Goal: Task Accomplishment & Management: Manage account settings

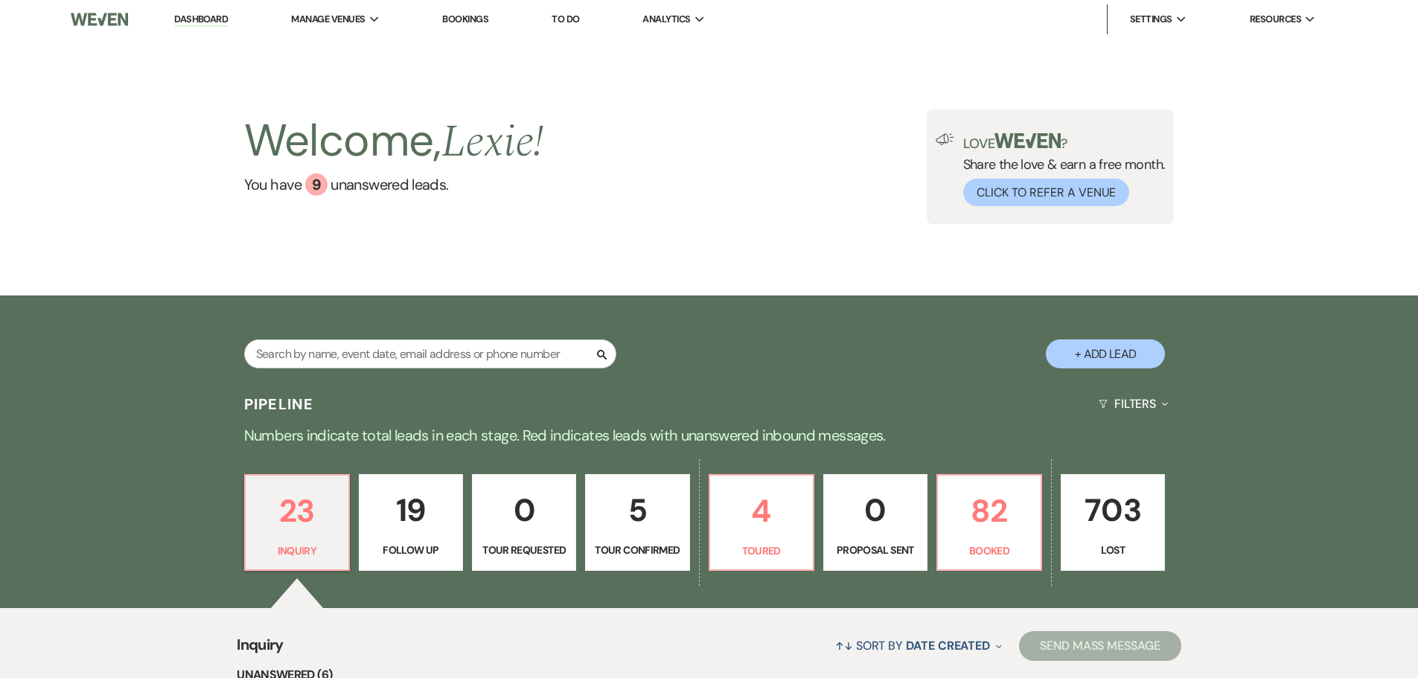
click at [1053, 529] on div "23 Inquiry 19 Follow Up 0 Tour Requested 5 Tour Confirmed 4 Toured 0 Proposal S…" at bounding box center [709, 532] width 1072 height 152
click at [1009, 510] on p "82" at bounding box center [989, 511] width 85 height 50
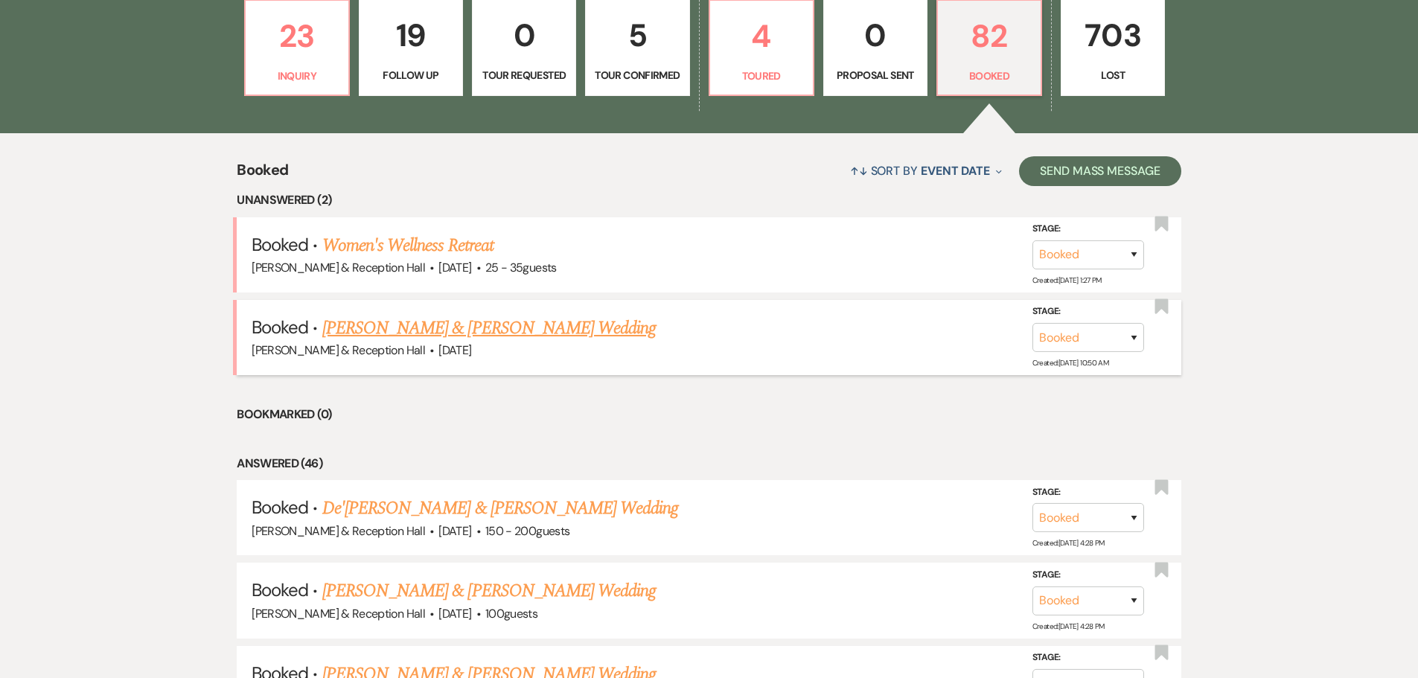
scroll to position [635, 0]
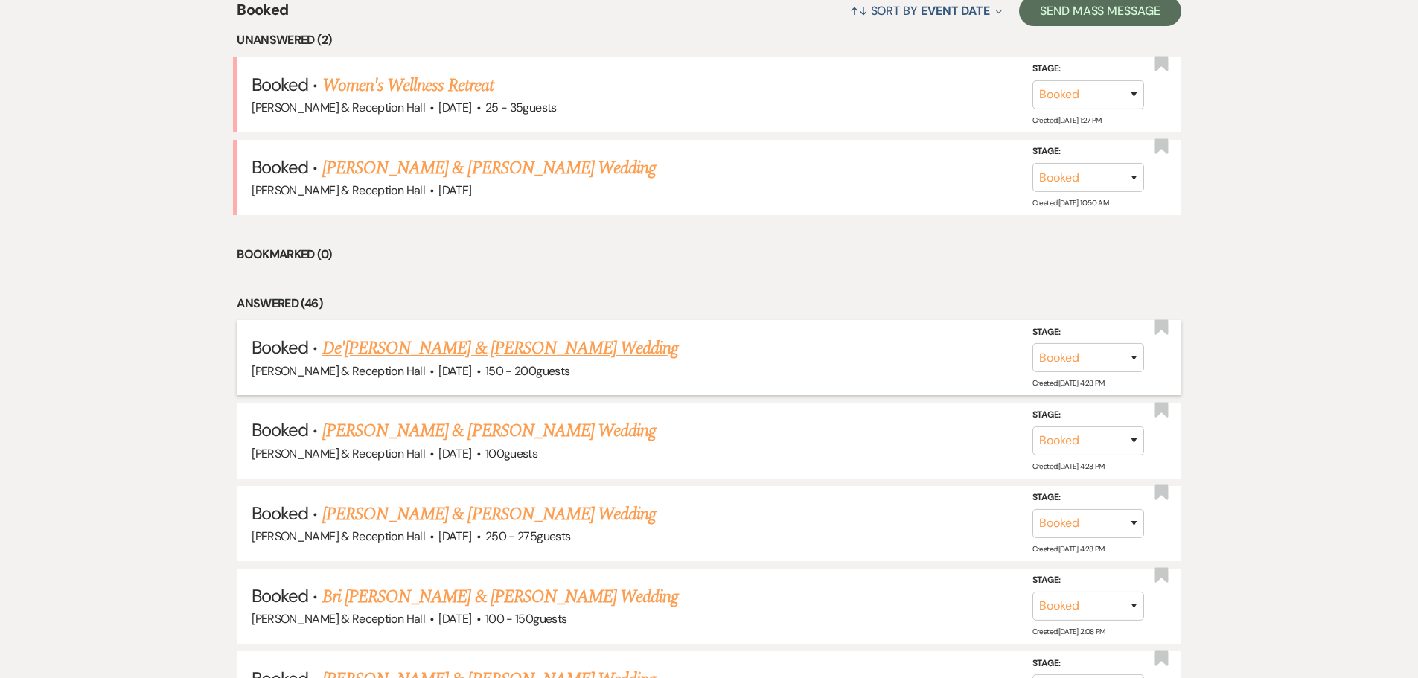
click at [452, 351] on link "De'[PERSON_NAME] & [PERSON_NAME] Wedding" at bounding box center [500, 348] width 357 height 27
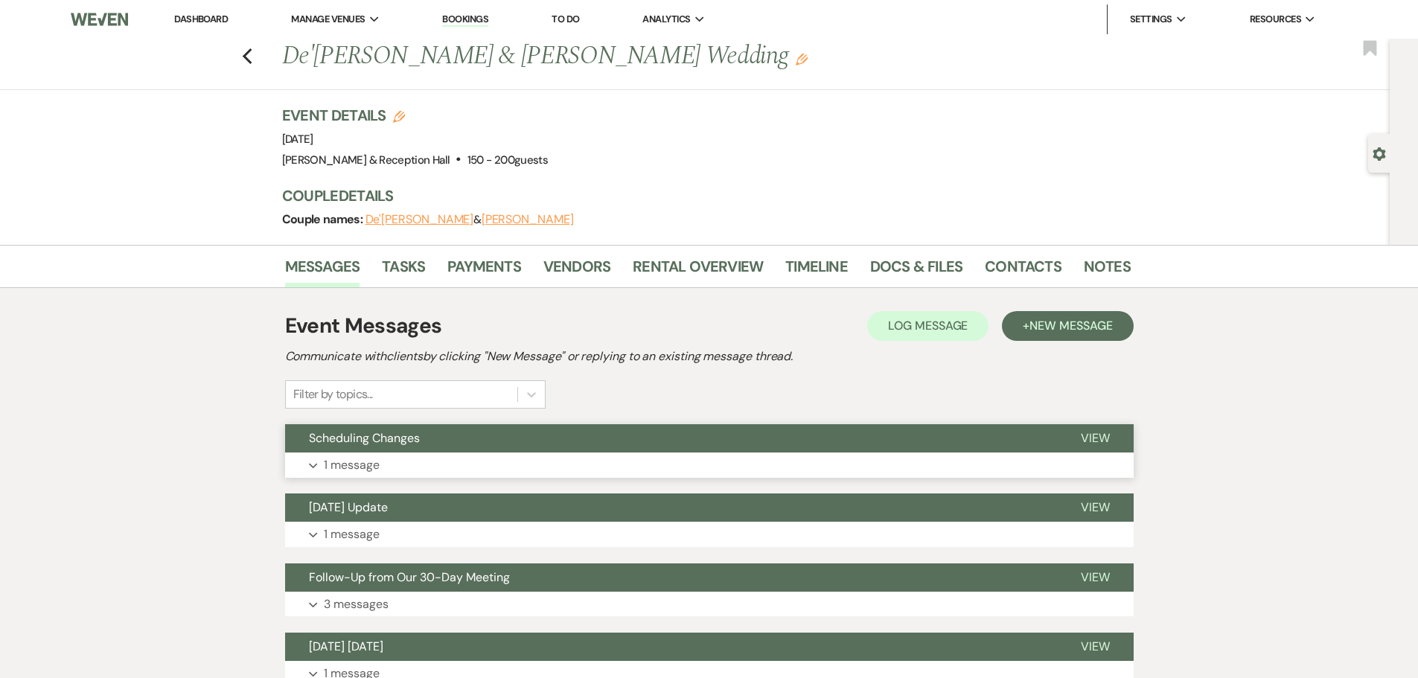
click at [386, 462] on button "Expand 1 message" at bounding box center [709, 465] width 849 height 25
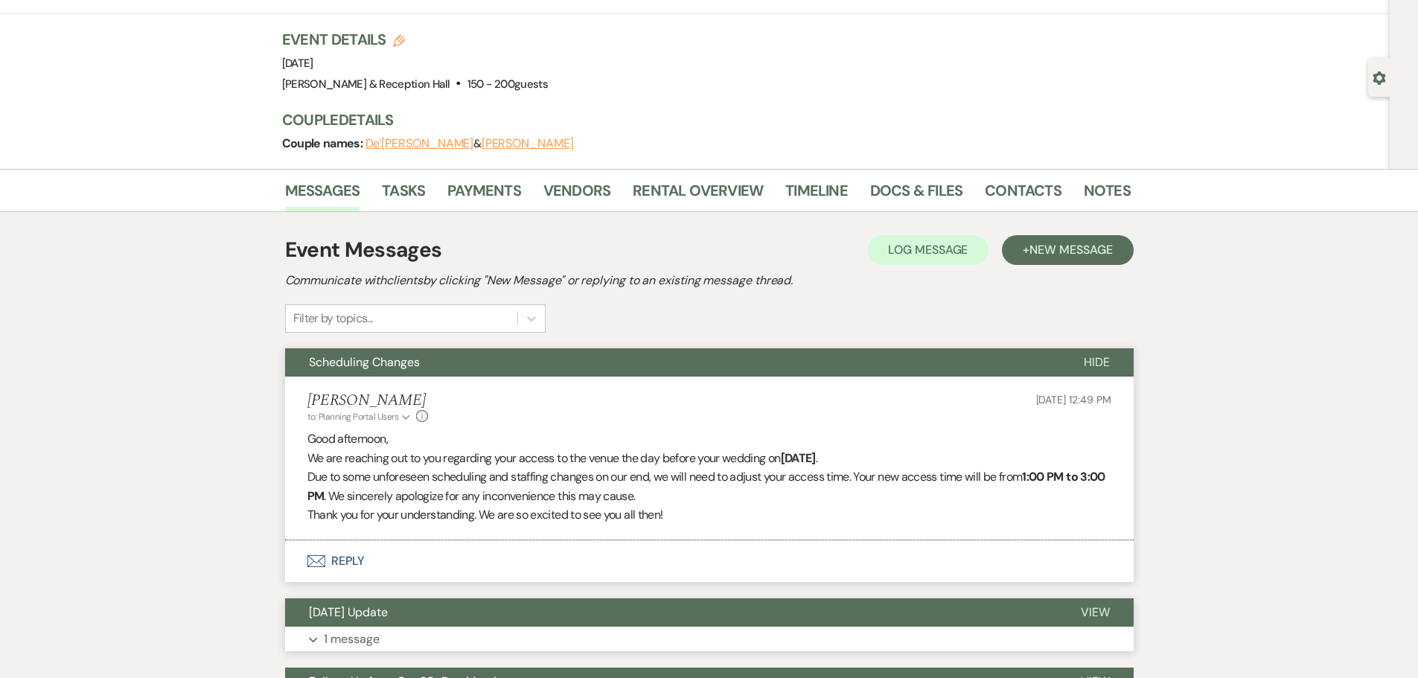
scroll to position [223, 0]
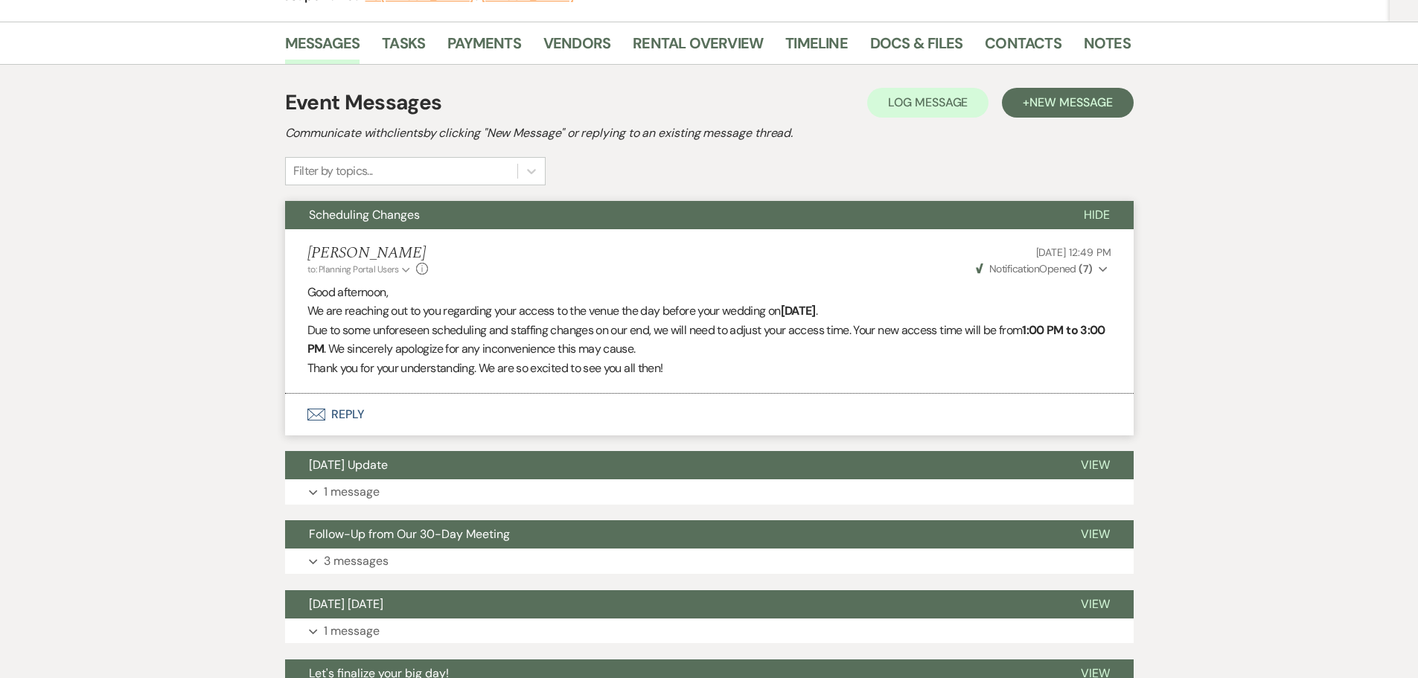
click at [1083, 271] on strong "( 7 )" at bounding box center [1085, 268] width 13 height 13
click at [924, 275] on div "[PERSON_NAME] to: Planning Portal Users Expand Info [DATE] 12:49 PM Weven Check…" at bounding box center [709, 260] width 804 height 32
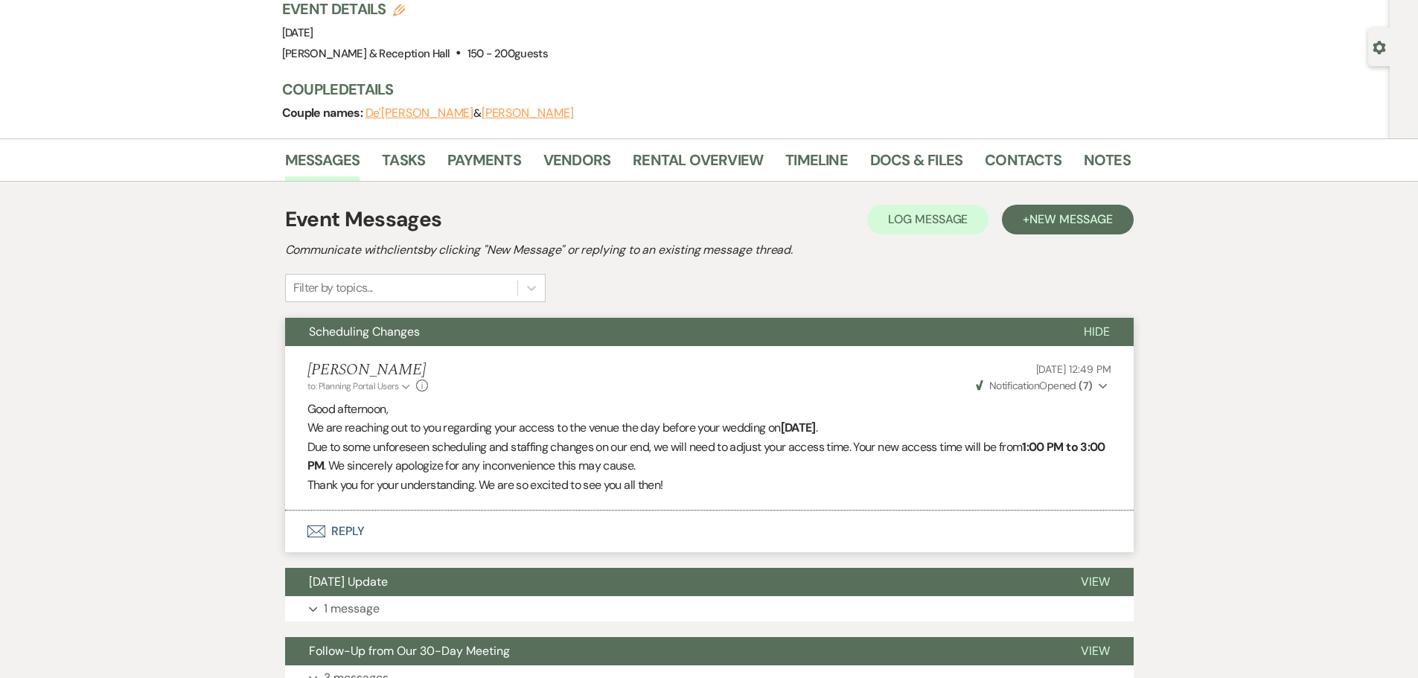
scroll to position [0, 0]
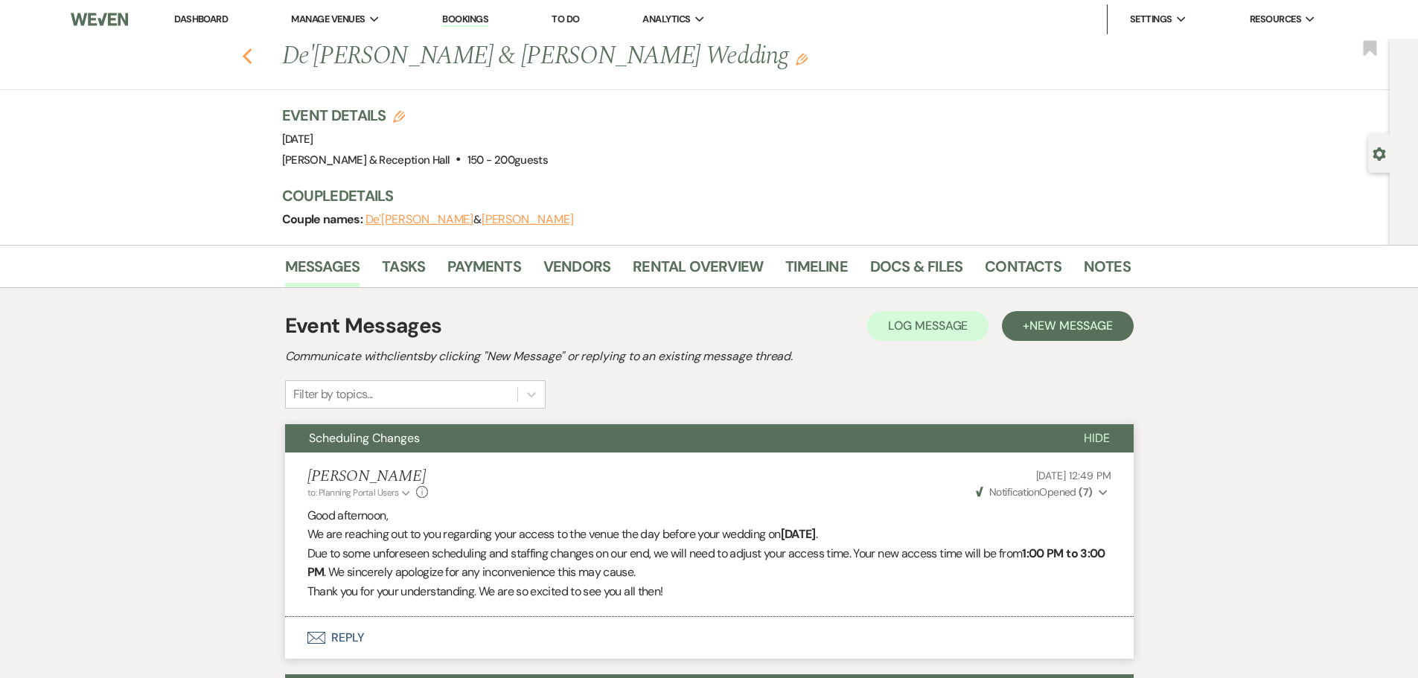
click at [252, 56] on icon "Previous" at bounding box center [247, 57] width 11 height 18
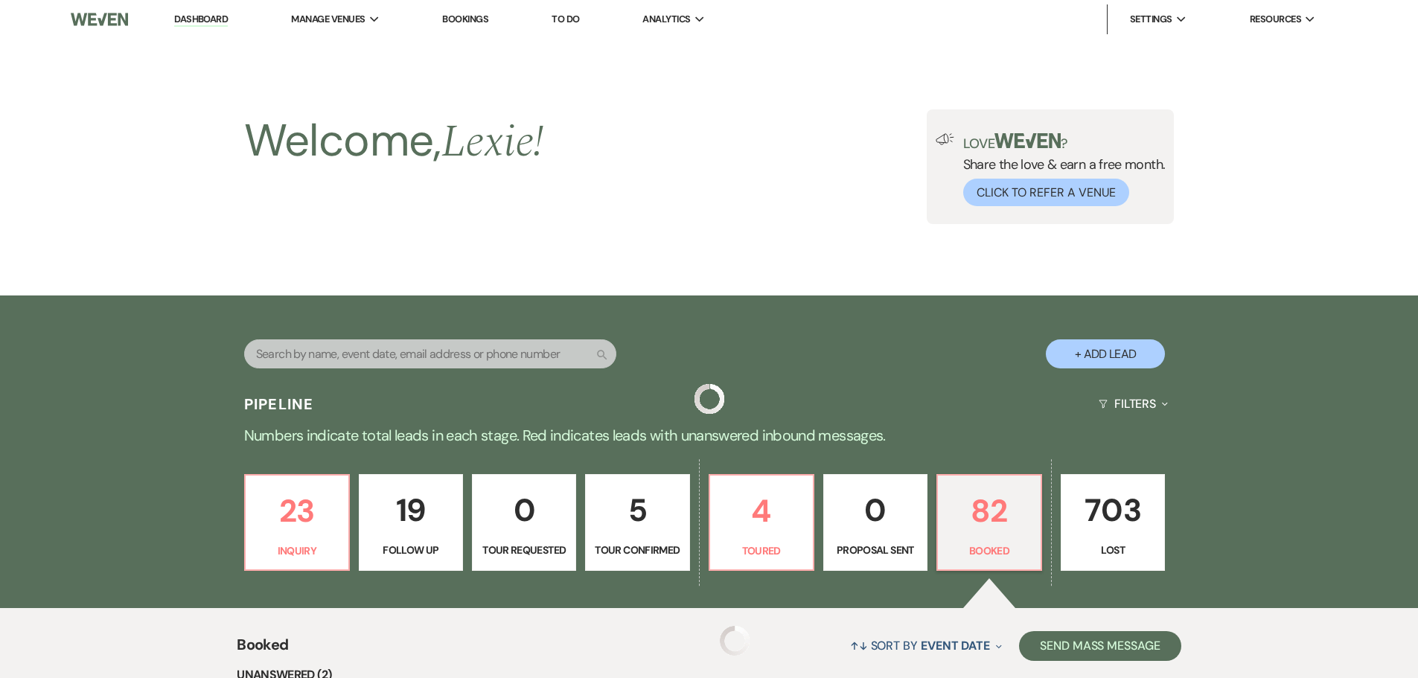
scroll to position [635, 0]
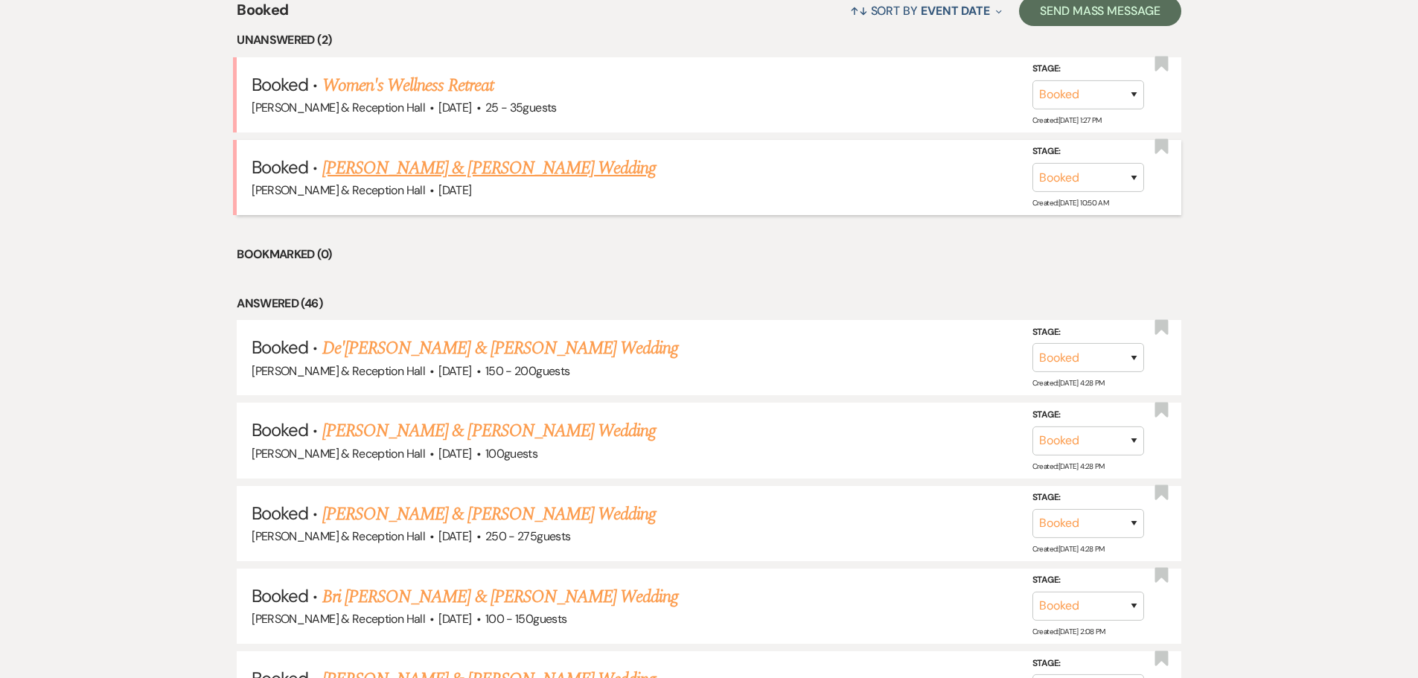
click at [494, 170] on link "[PERSON_NAME] & [PERSON_NAME] Wedding" at bounding box center [489, 168] width 334 height 27
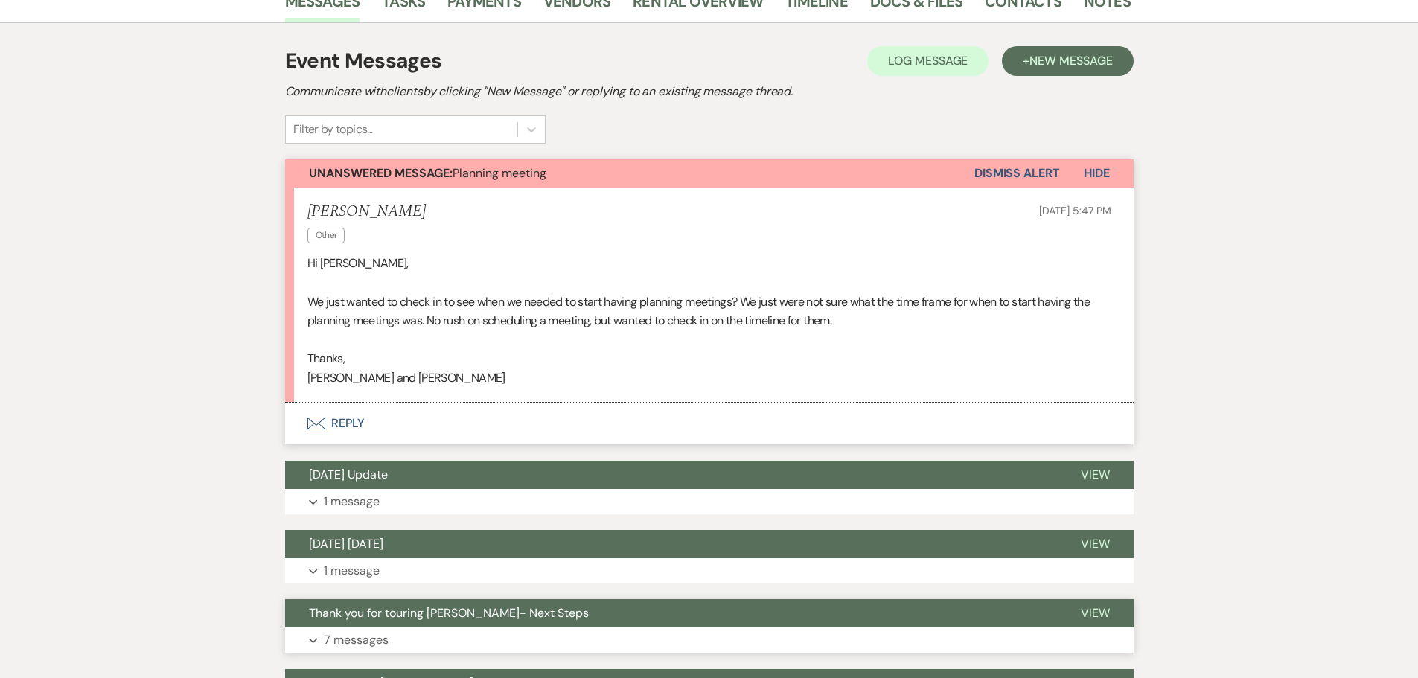
scroll to position [124, 0]
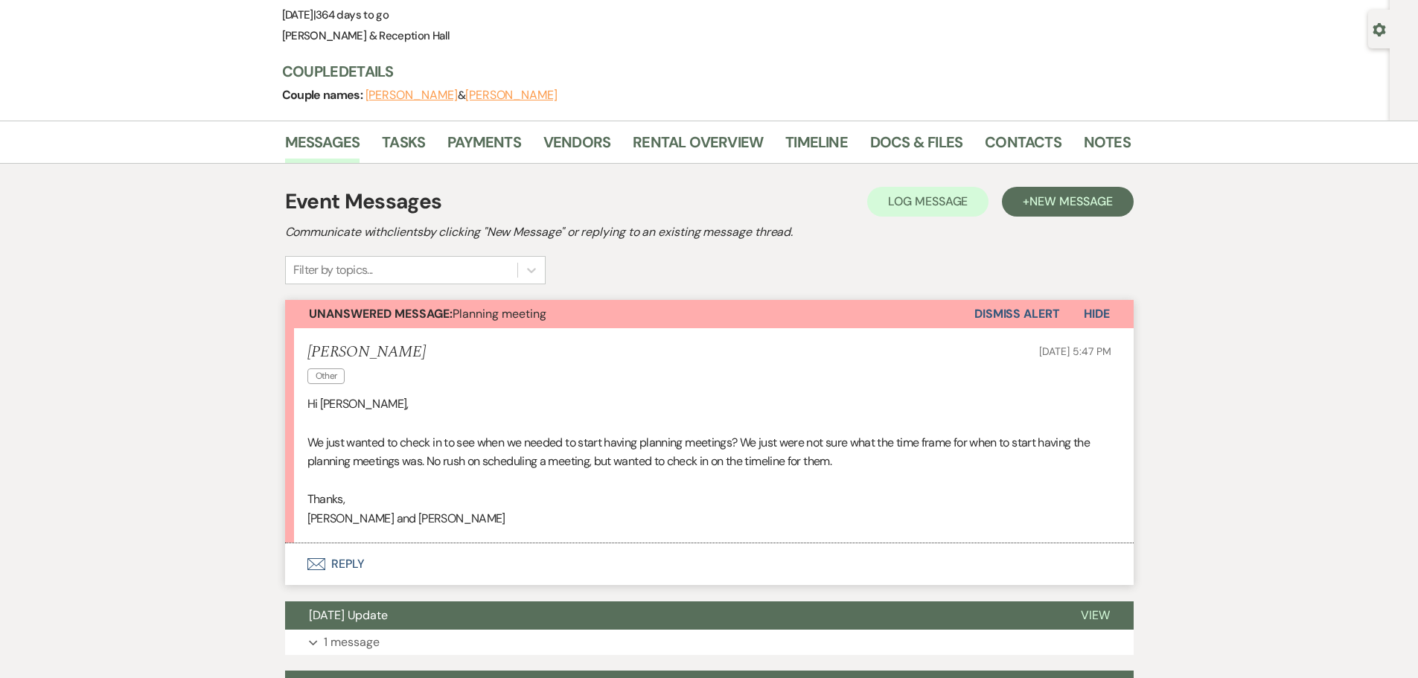
click at [310, 561] on icon "Envelope" at bounding box center [316, 564] width 18 height 12
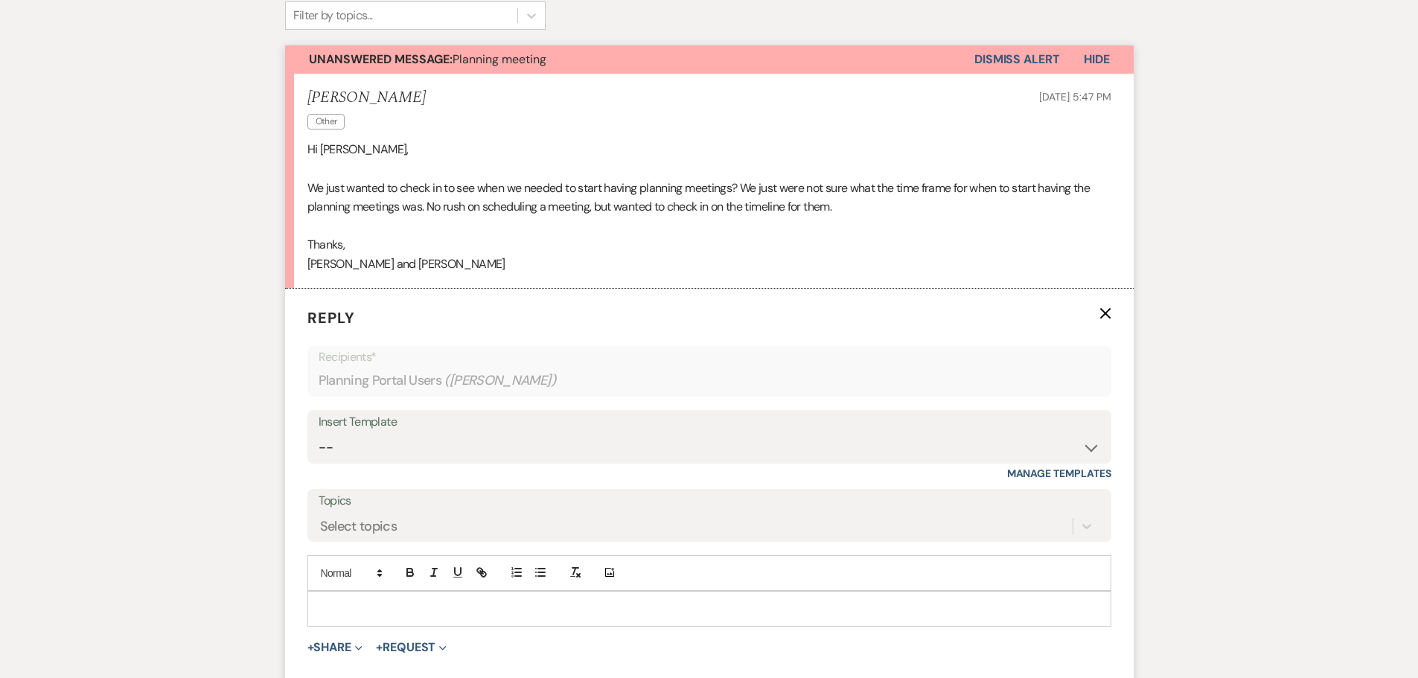
scroll to position [483, 0]
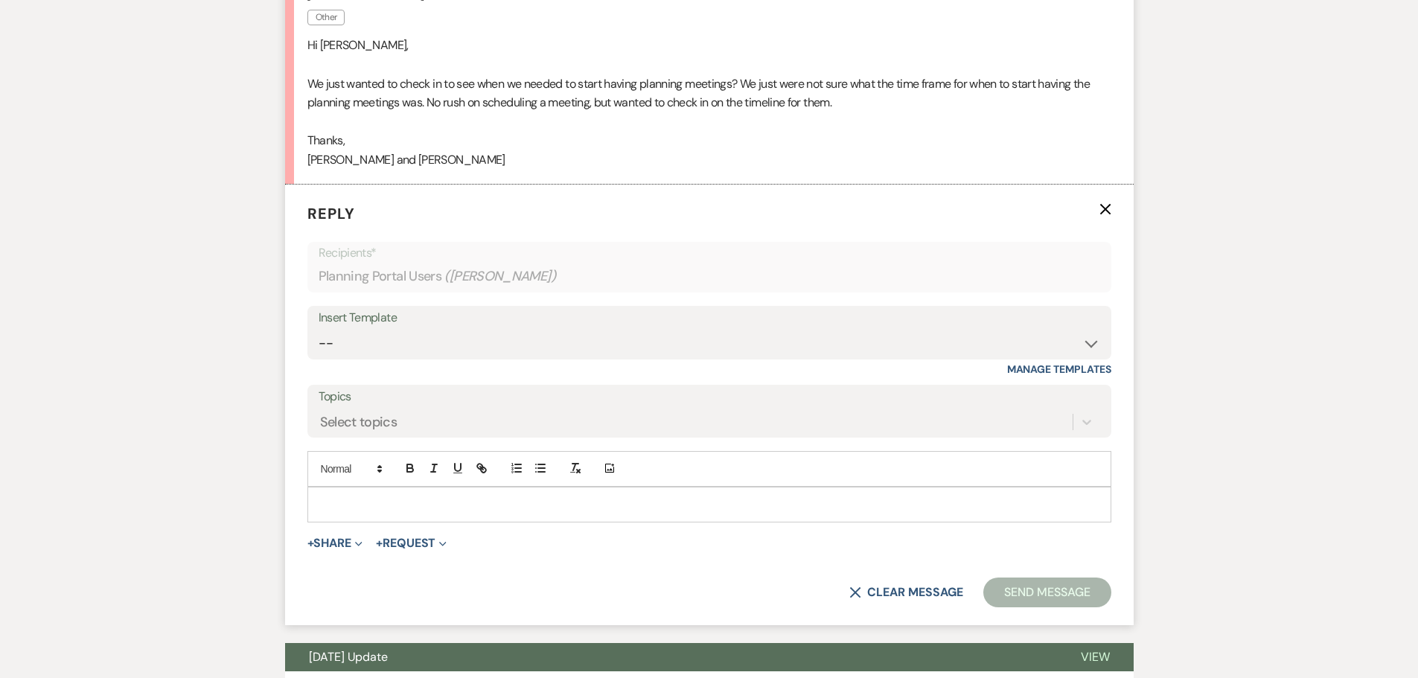
click at [372, 508] on p at bounding box center [709, 505] width 780 height 16
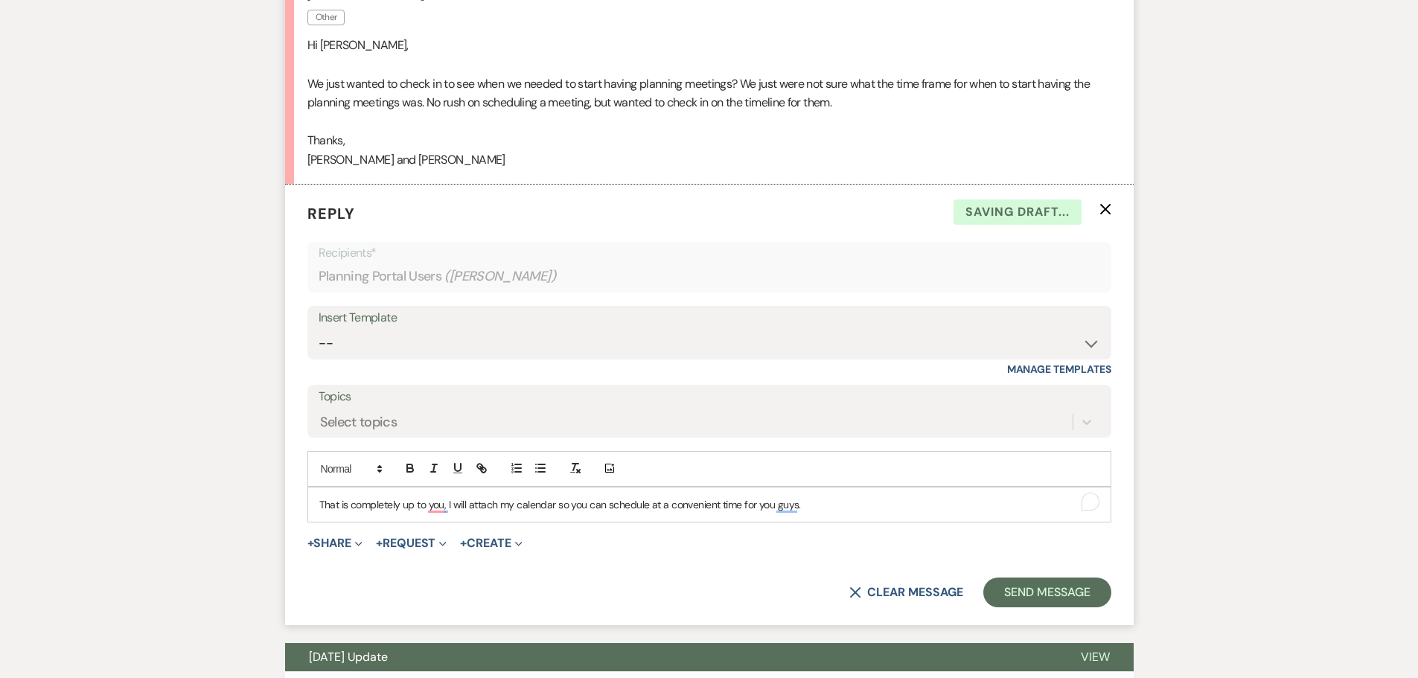
click at [851, 503] on p "That is completely up to you, I will attach my calendar so you can schedule at …" at bounding box center [709, 505] width 780 height 16
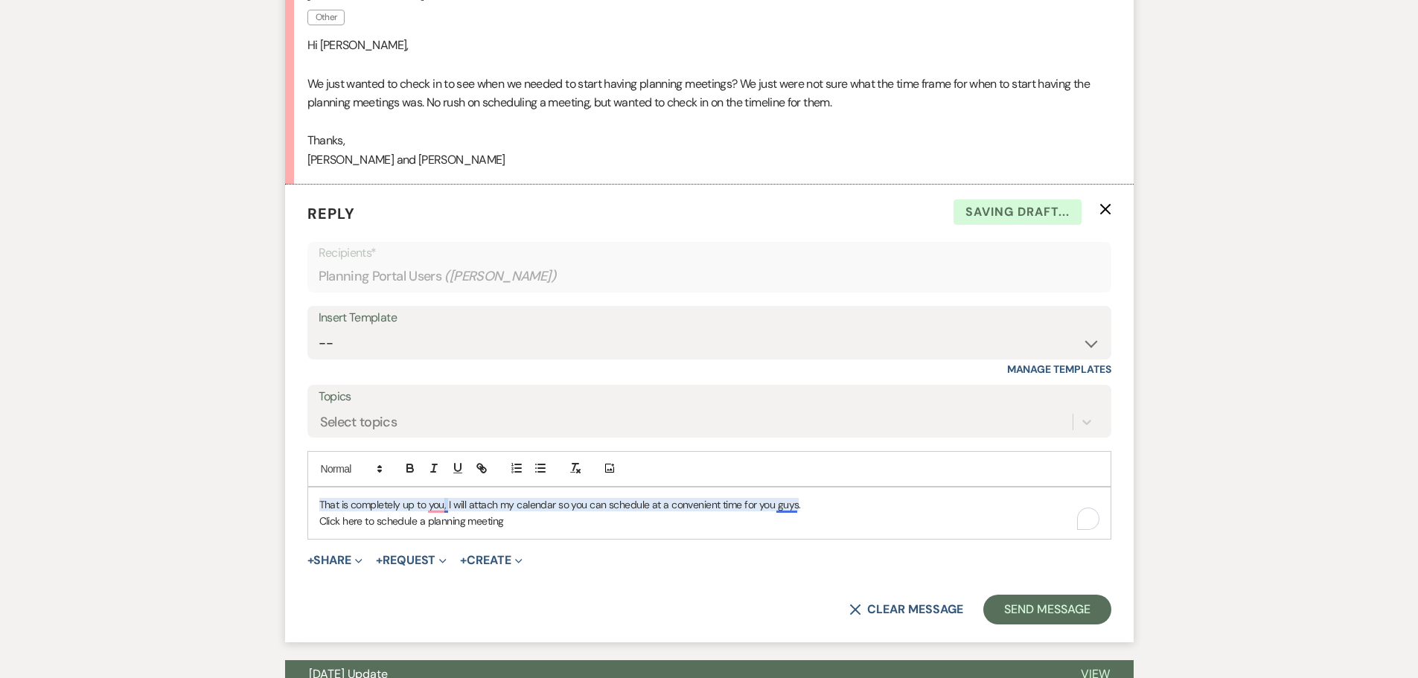
click at [447, 510] on p "That is completely up to you, I will attach my calendar so you can schedule at …" at bounding box center [709, 505] width 780 height 16
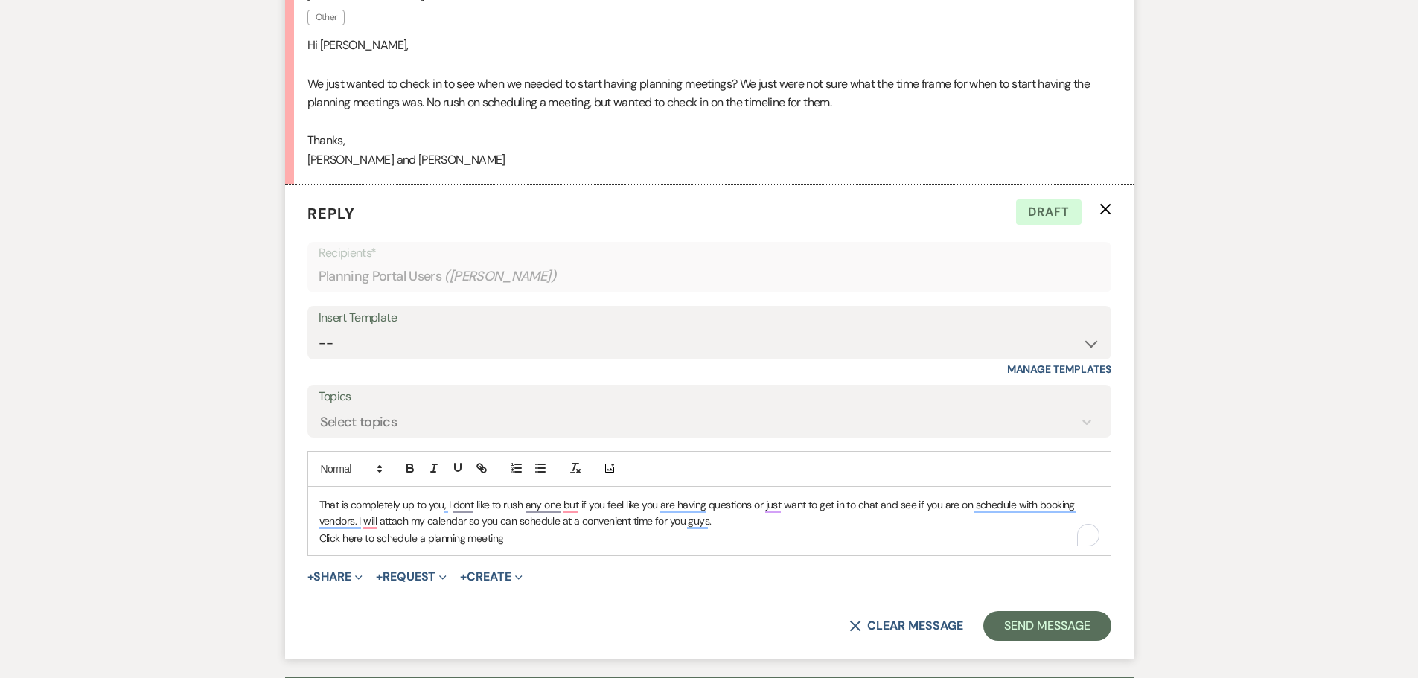
click at [546, 542] on p "Click here to schedule a planning meeting" at bounding box center [709, 538] width 780 height 16
drag, startPoint x: 319, startPoint y: 541, endPoint x: 414, endPoint y: 548, distance: 95.5
click at [414, 548] on div "That is completely up to you, I dont like to rush any one but if you feel like …" at bounding box center [709, 522] width 803 height 68
drag, startPoint x: 415, startPoint y: 540, endPoint x: 322, endPoint y: 537, distance: 93.9
click at [322, 537] on p "Click here to schedule a planning meeting" at bounding box center [709, 538] width 780 height 16
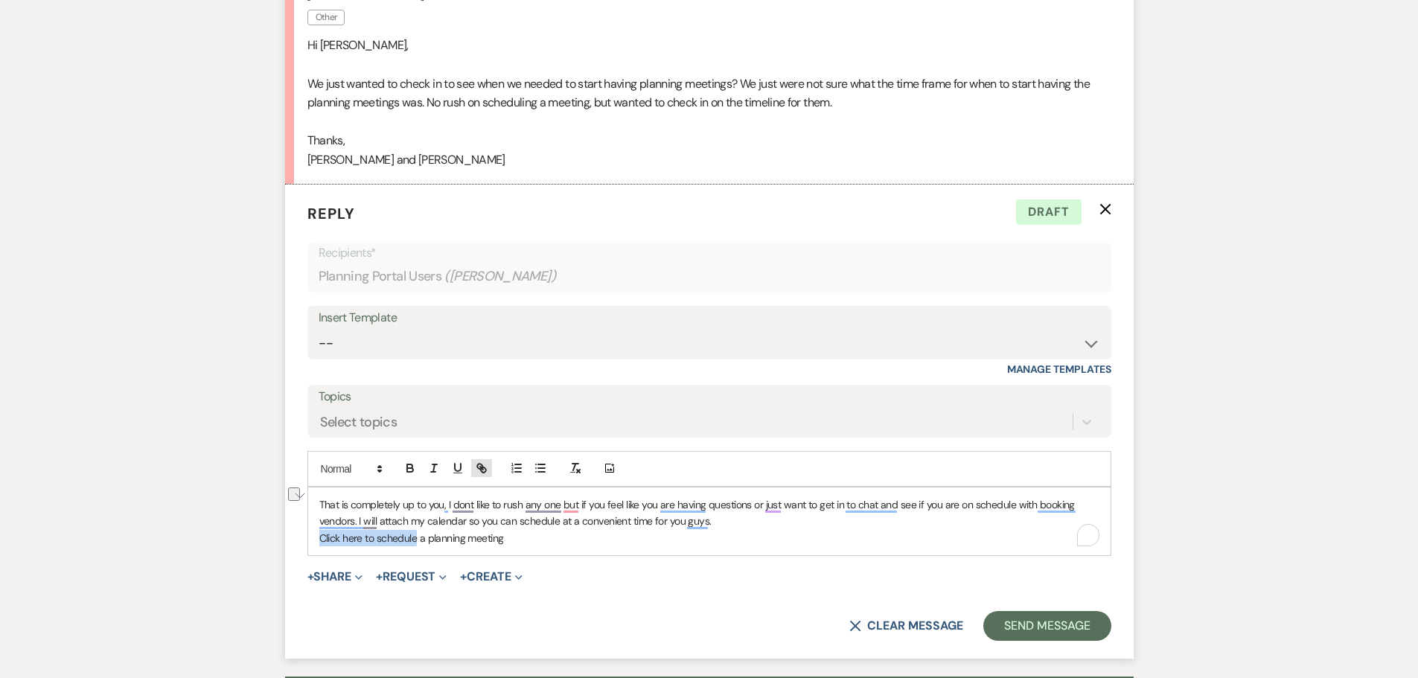
click at [484, 465] on icon "button" at bounding box center [481, 468] width 13 height 13
click at [424, 563] on input "Click here to schedule" at bounding box center [374, 567] width 127 height 19
paste input "[URL][DOMAIN_NAME]"
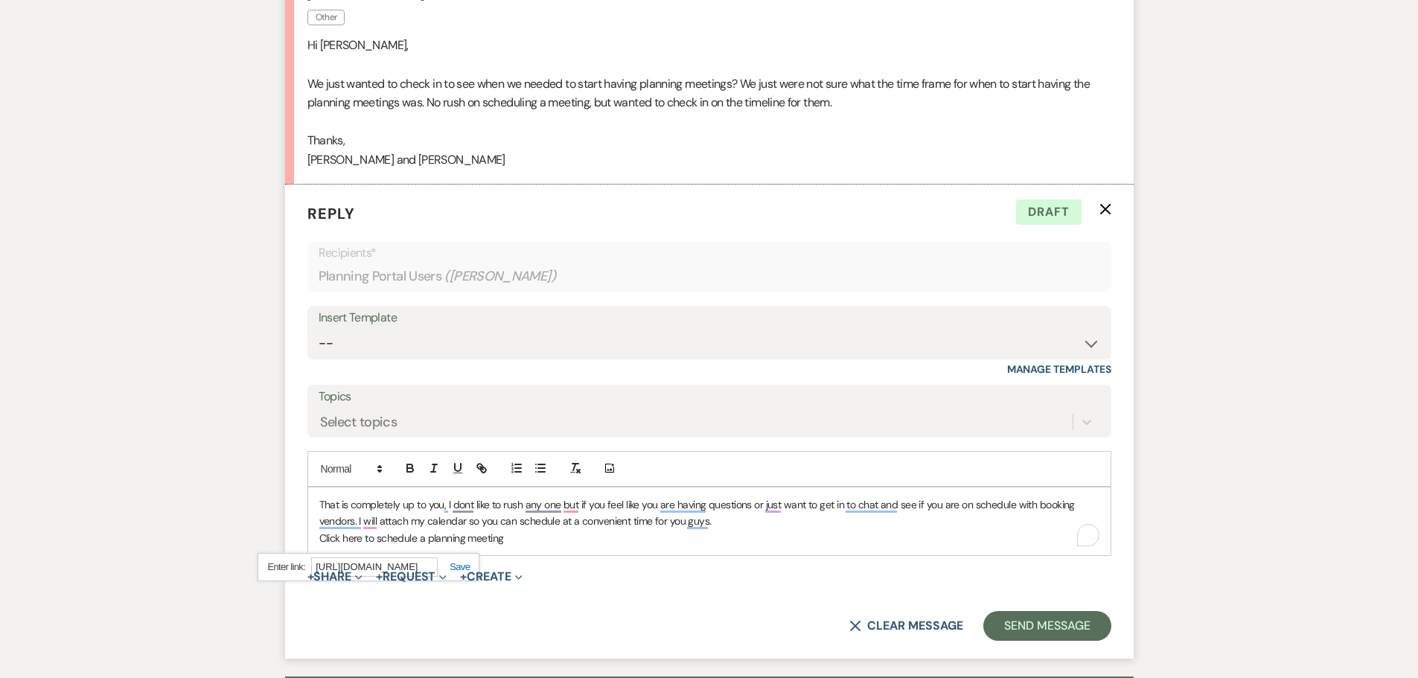
scroll to position [0, 112]
type input "[URL][DOMAIN_NAME]"
click at [461, 563] on link at bounding box center [454, 566] width 32 height 11
click at [599, 542] on p "Click here to schedule a planning meeting" at bounding box center [709, 538] width 780 height 16
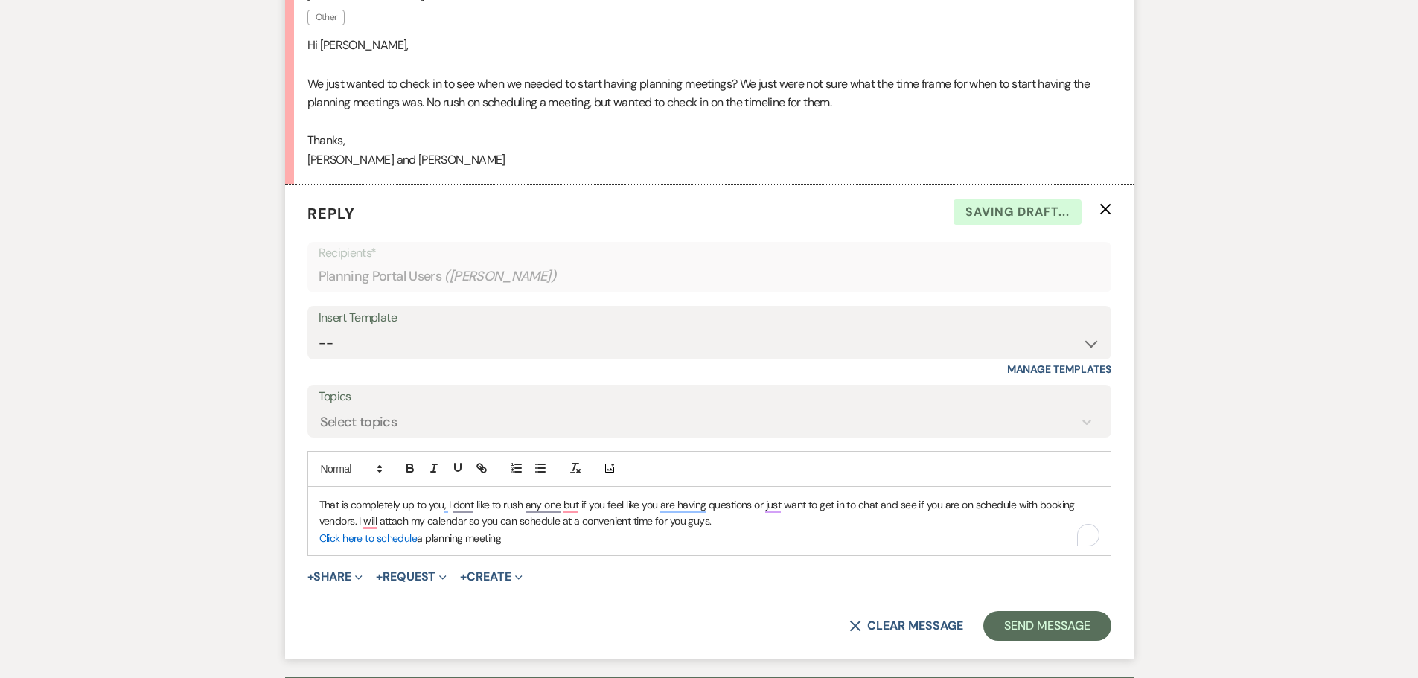
click at [744, 526] on p "That is completely up to you, I dont like to rush any one but if you feel like …" at bounding box center [709, 514] width 780 height 34
click at [357, 521] on p "That is completely up to you, I dont like to rush any one but if you feel like …" at bounding box center [709, 514] width 780 height 34
click at [528, 535] on p "Click here to schedule a planning meeting" at bounding box center [709, 538] width 780 height 16
drag, startPoint x: 577, startPoint y: 543, endPoint x: 506, endPoint y: 547, distance: 70.8
click at [506, 547] on div "That is completely up to you, I dont like to rush any one but if you feel like …" at bounding box center [709, 522] width 803 height 68
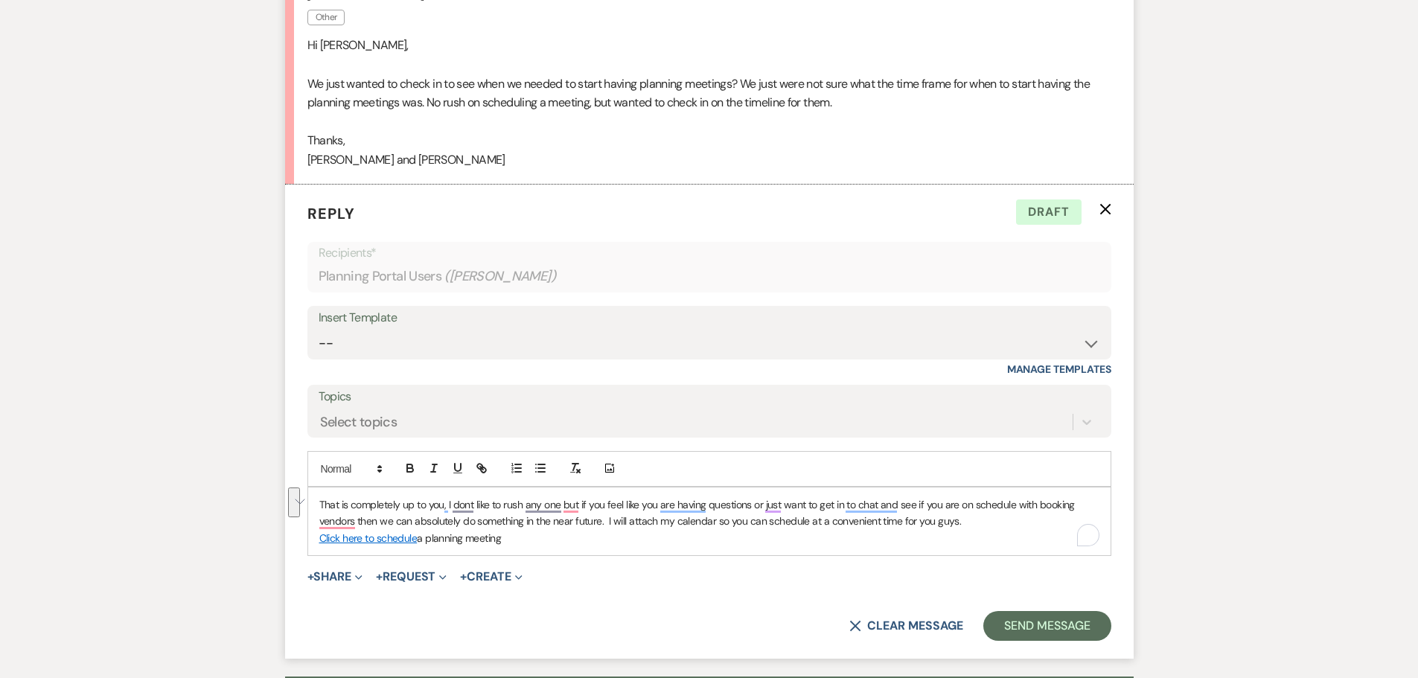
drag, startPoint x: 969, startPoint y: 518, endPoint x: 267, endPoint y: 497, distance: 701.6
click at [267, 497] on div "Messages Tasks Payments Vendors Rental Overview Timeline Docs & Files Contacts …" at bounding box center [709, 396] width 1418 height 1269
copy p "That is completely up to you, I dont like to rush any one but if you feel like …"
click at [972, 526] on p "That is completely up to you, I dont like to rush any one but if you feel like …" at bounding box center [709, 514] width 780 height 34
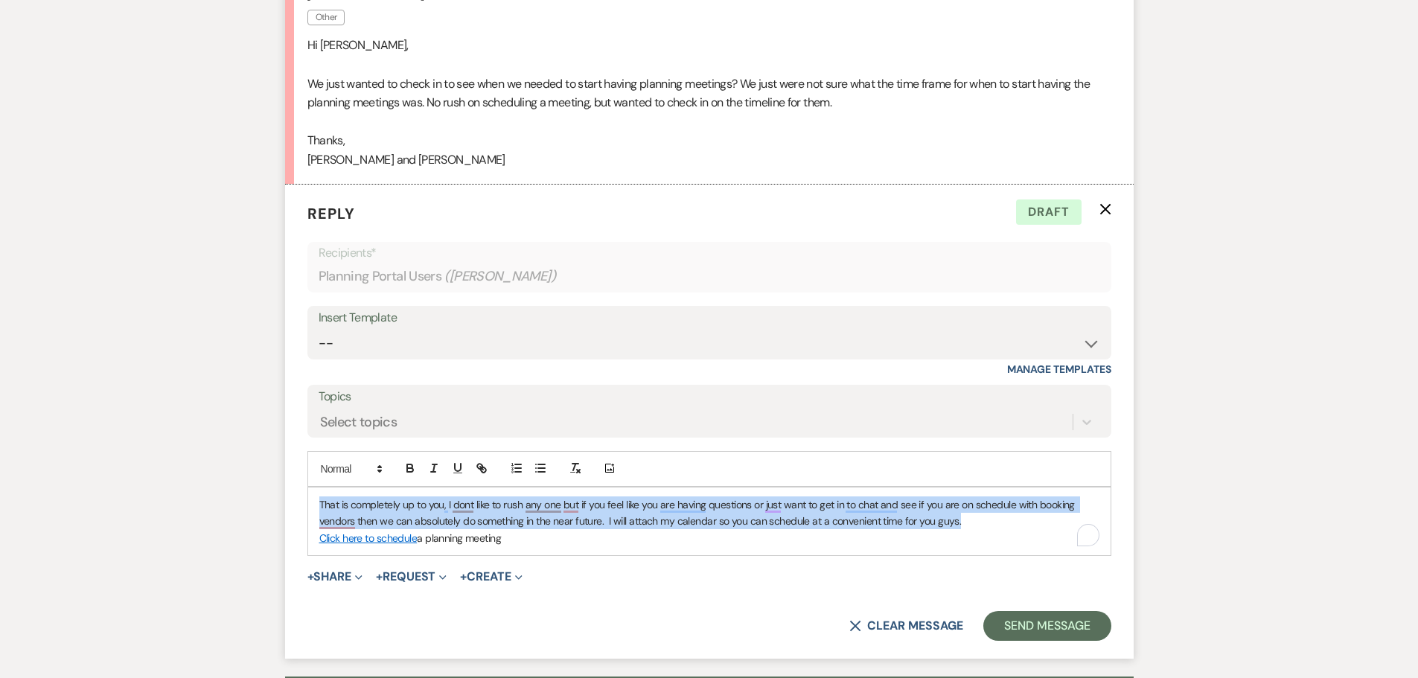
drag, startPoint x: 972, startPoint y: 526, endPoint x: 310, endPoint y: 500, distance: 662.4
click at [310, 500] on div "That is completely up to you, I dont like to rush any one but if you feel like …" at bounding box center [709, 522] width 803 height 68
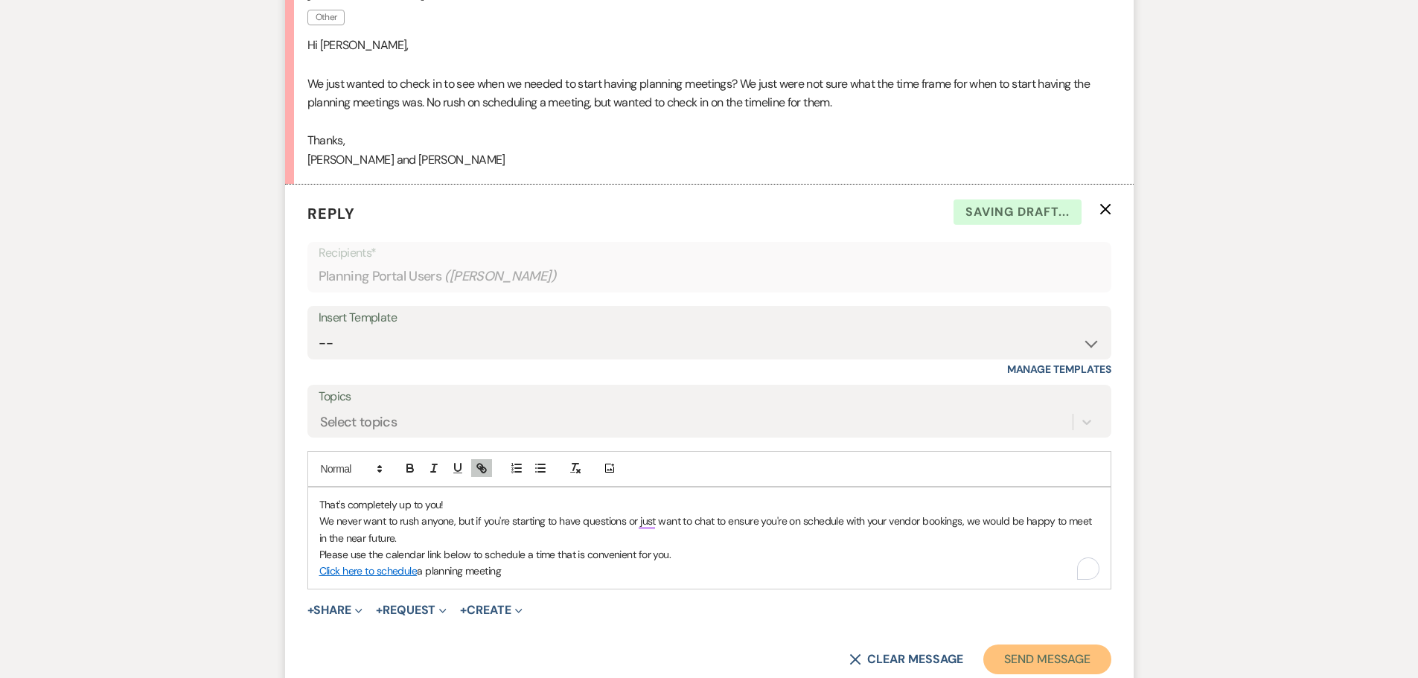
click at [1011, 661] on button "Send Message" at bounding box center [1046, 660] width 127 height 30
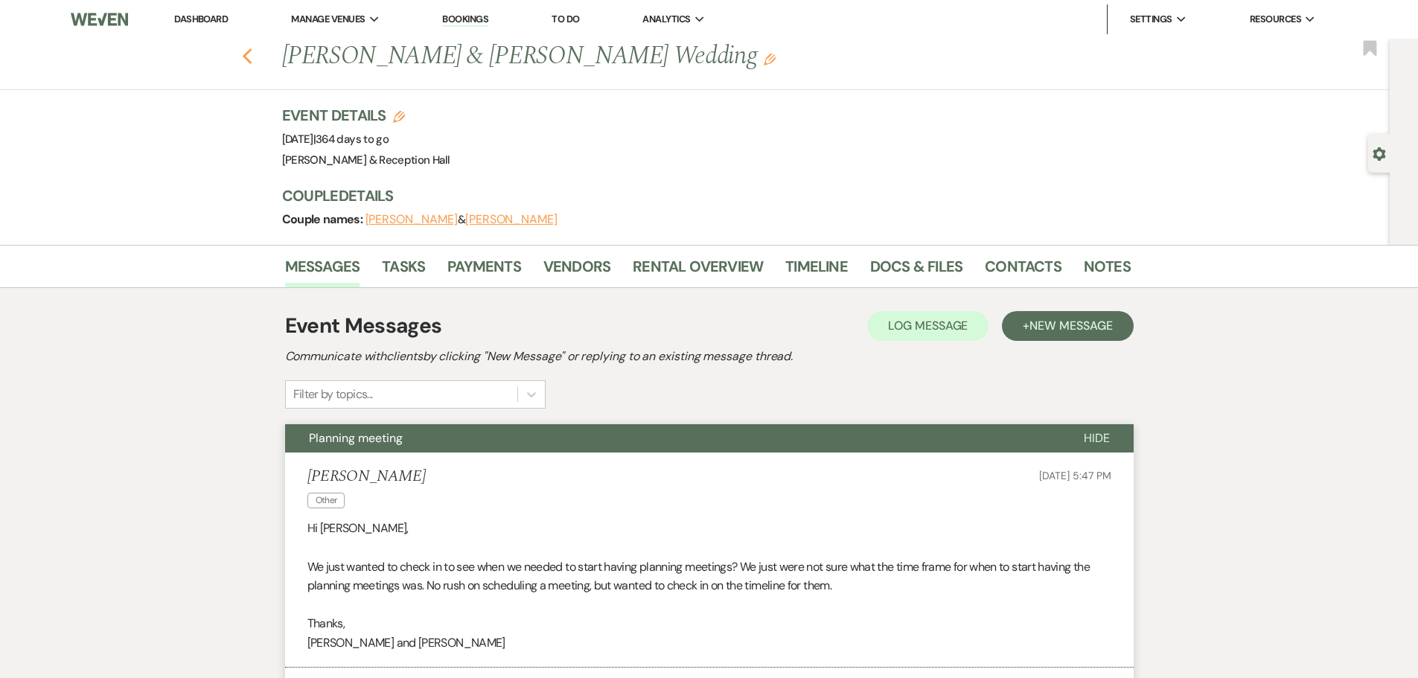
click at [248, 55] on icon "Previous" at bounding box center [247, 57] width 11 height 18
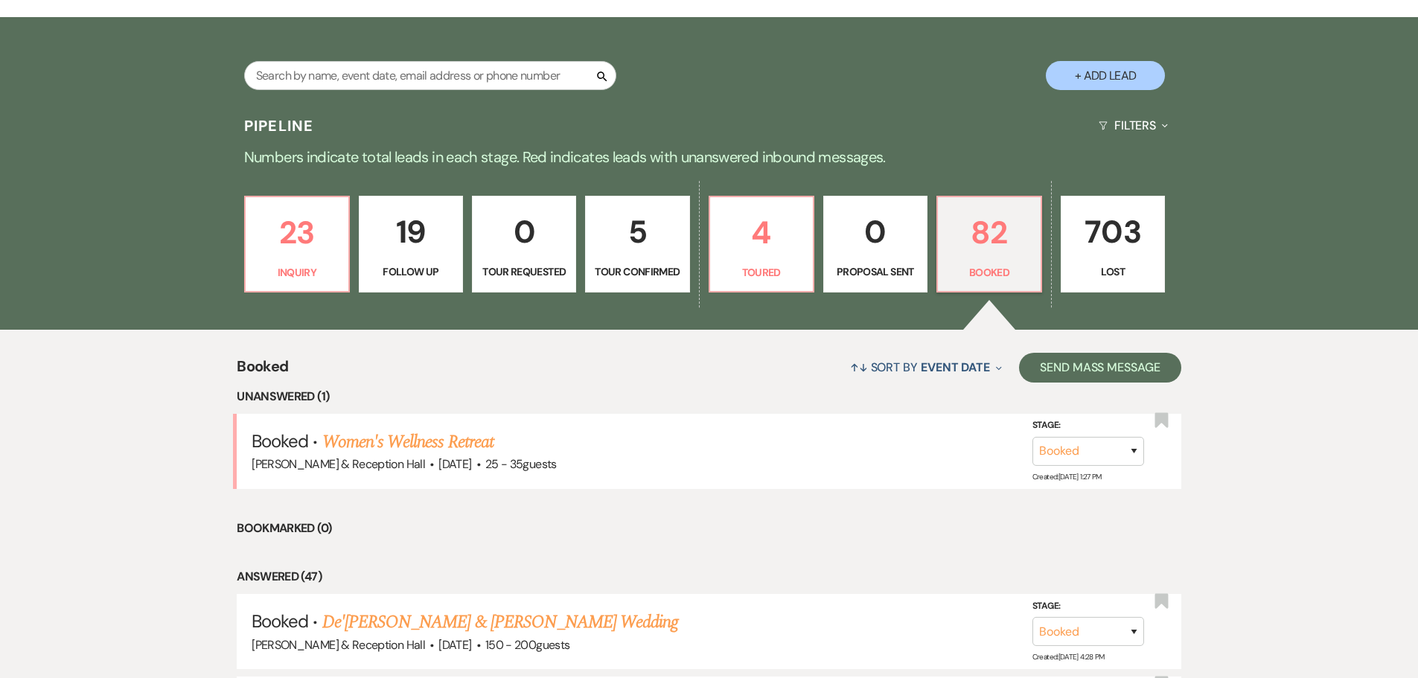
scroll to position [188, 0]
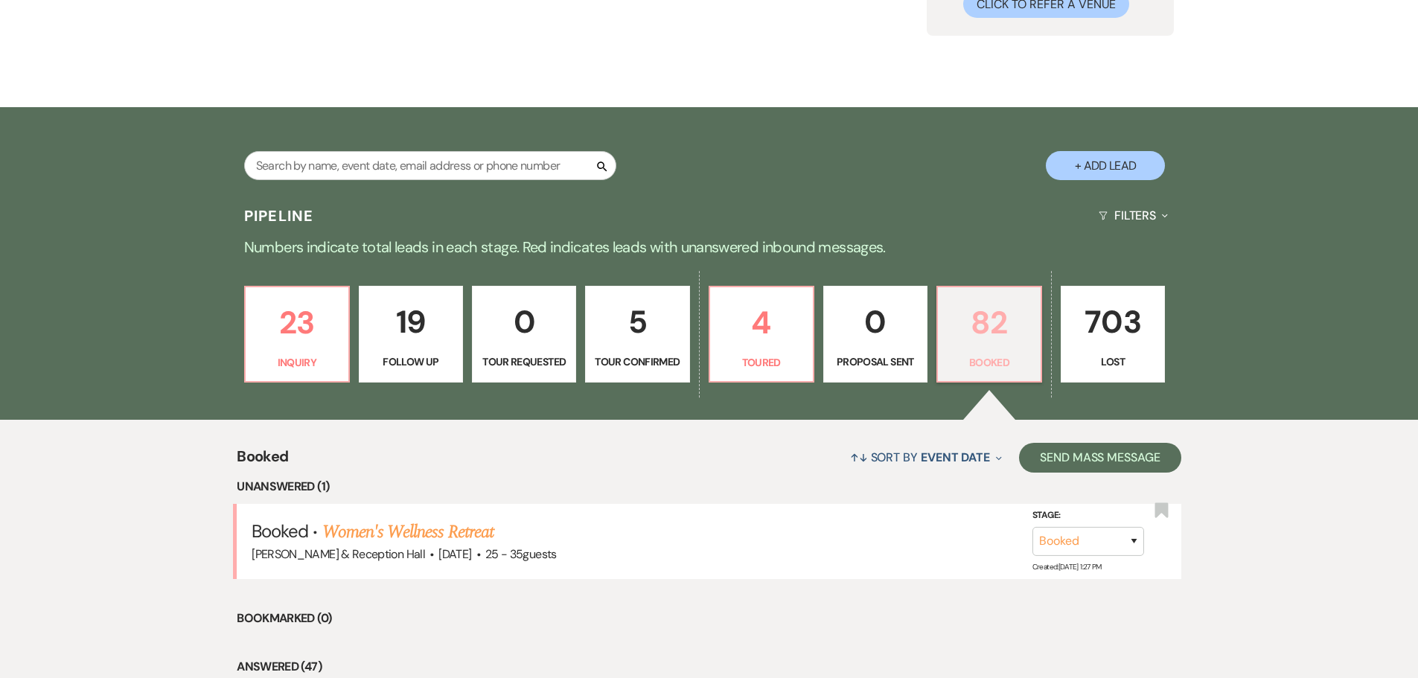
click at [986, 345] on p "82" at bounding box center [989, 323] width 85 height 50
click at [777, 368] on p "Toured" at bounding box center [761, 362] width 85 height 16
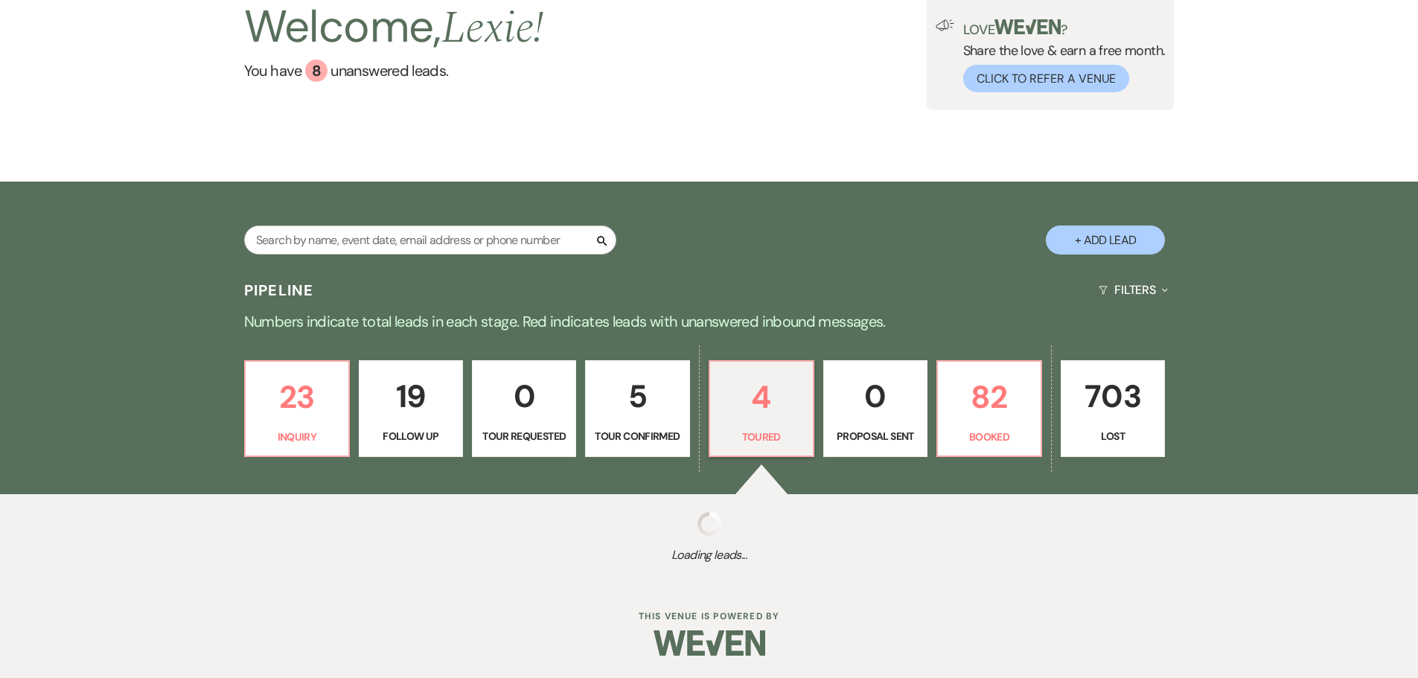
select select "5"
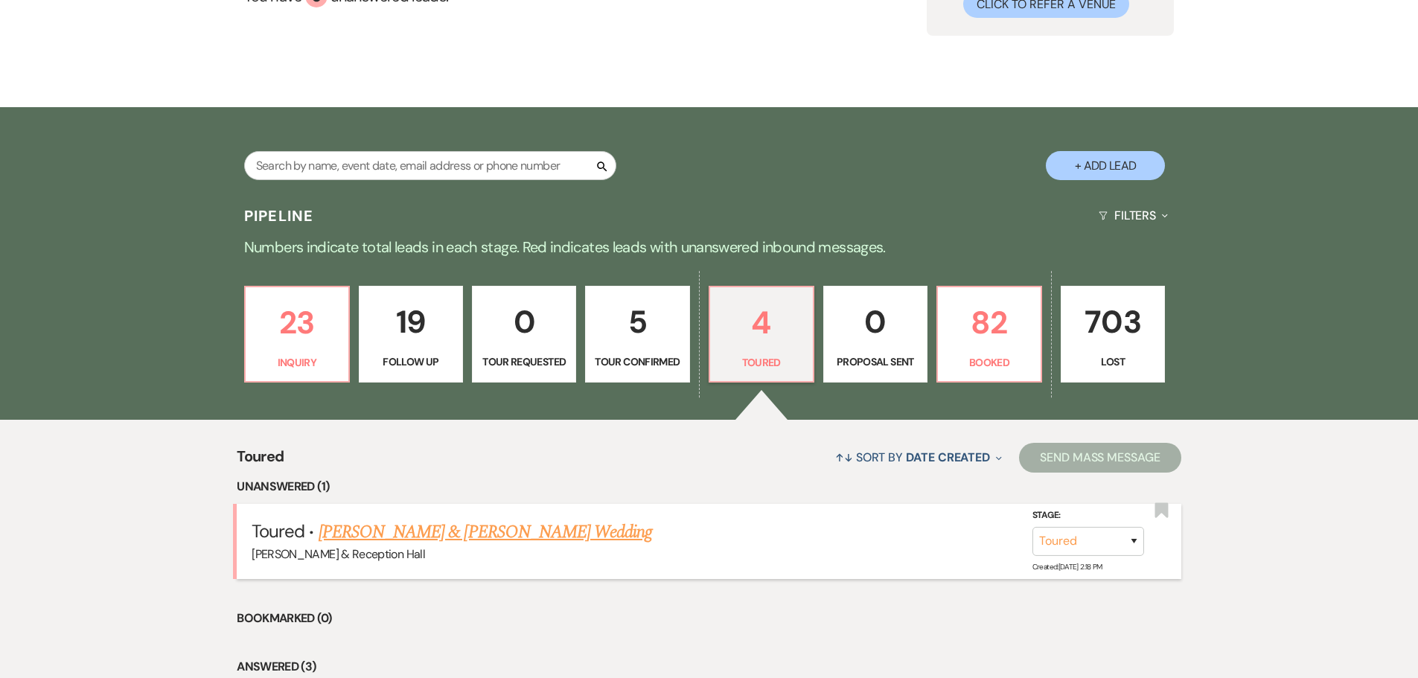
click at [485, 530] on link "[PERSON_NAME] & [PERSON_NAME] Wedding" at bounding box center [486, 532] width 334 height 27
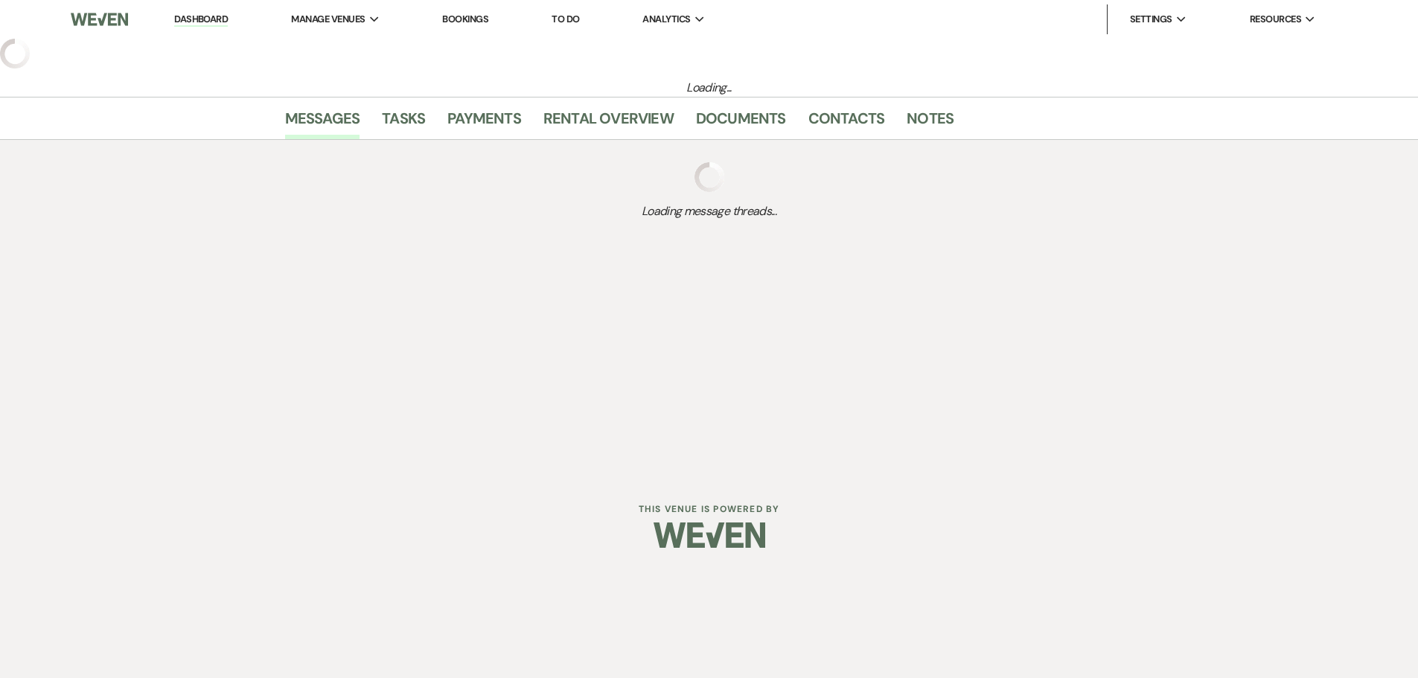
select select "5"
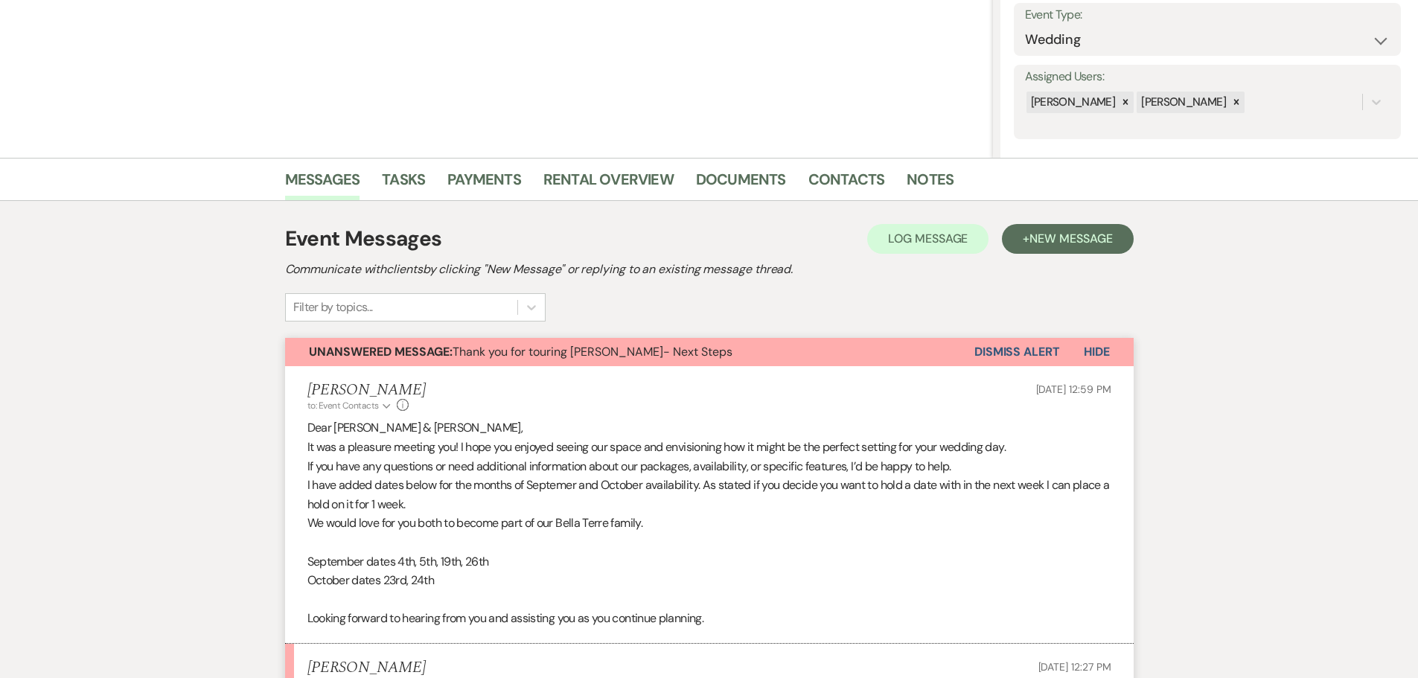
scroll to position [447, 0]
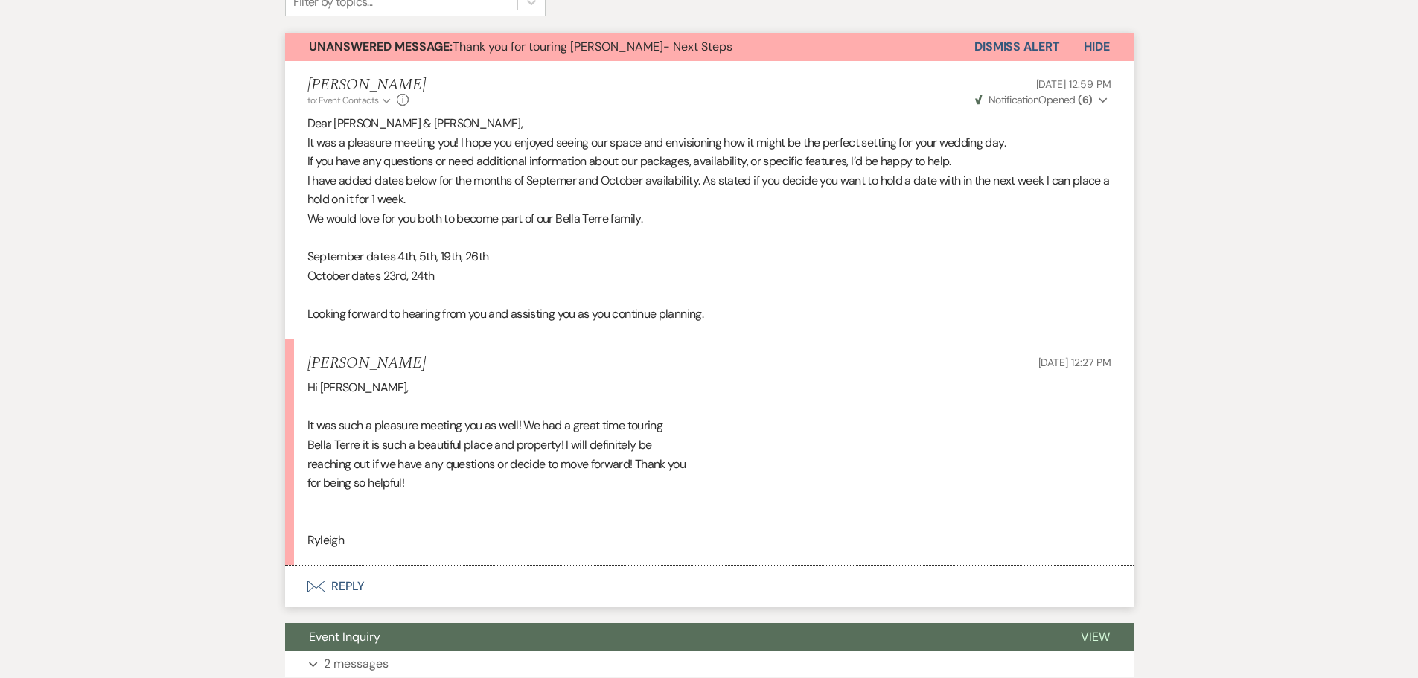
click at [355, 586] on button "Envelope Reply" at bounding box center [709, 587] width 849 height 42
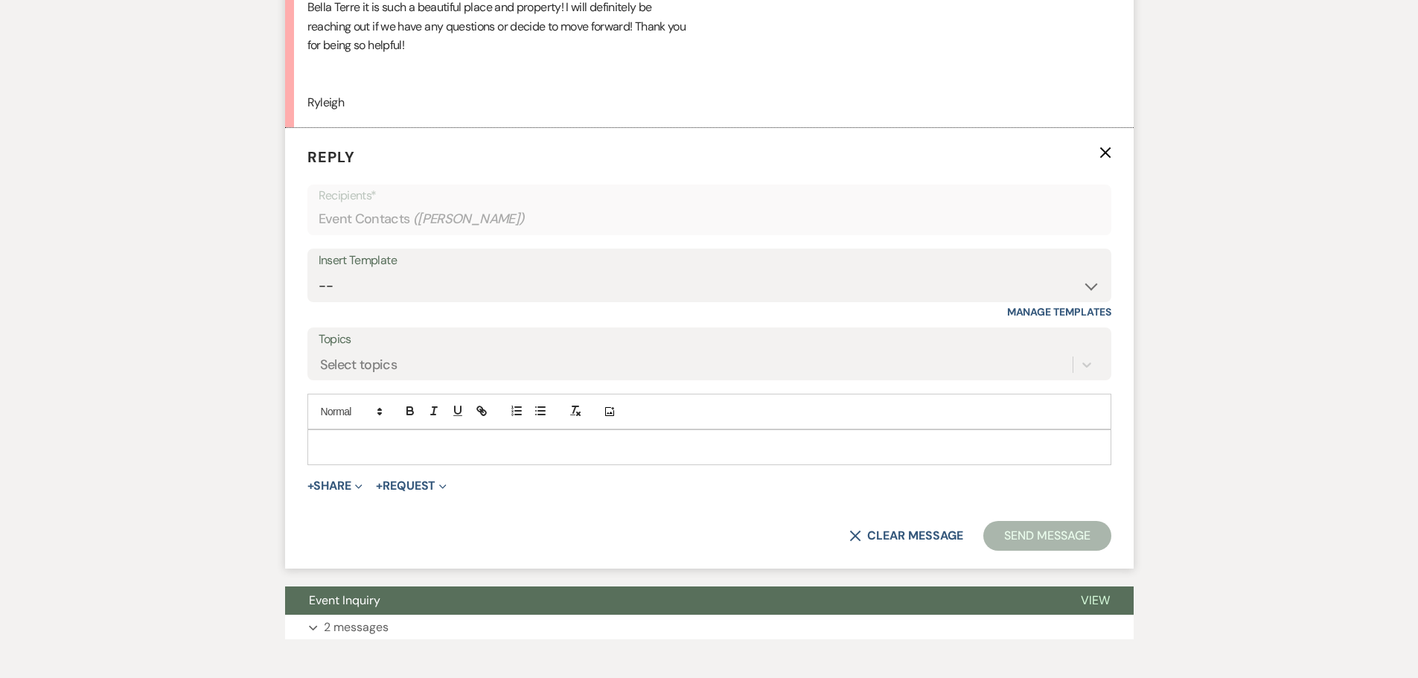
scroll to position [969, 0]
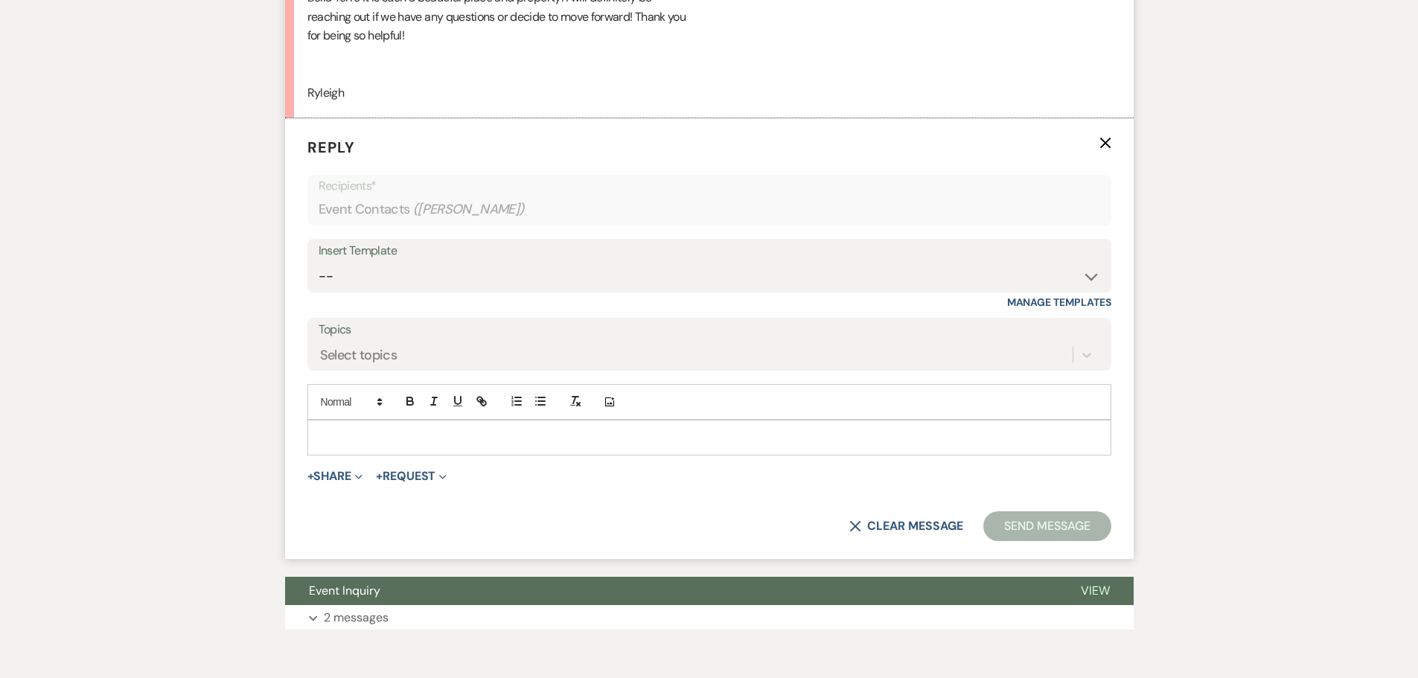
click at [395, 447] on div at bounding box center [709, 438] width 803 height 34
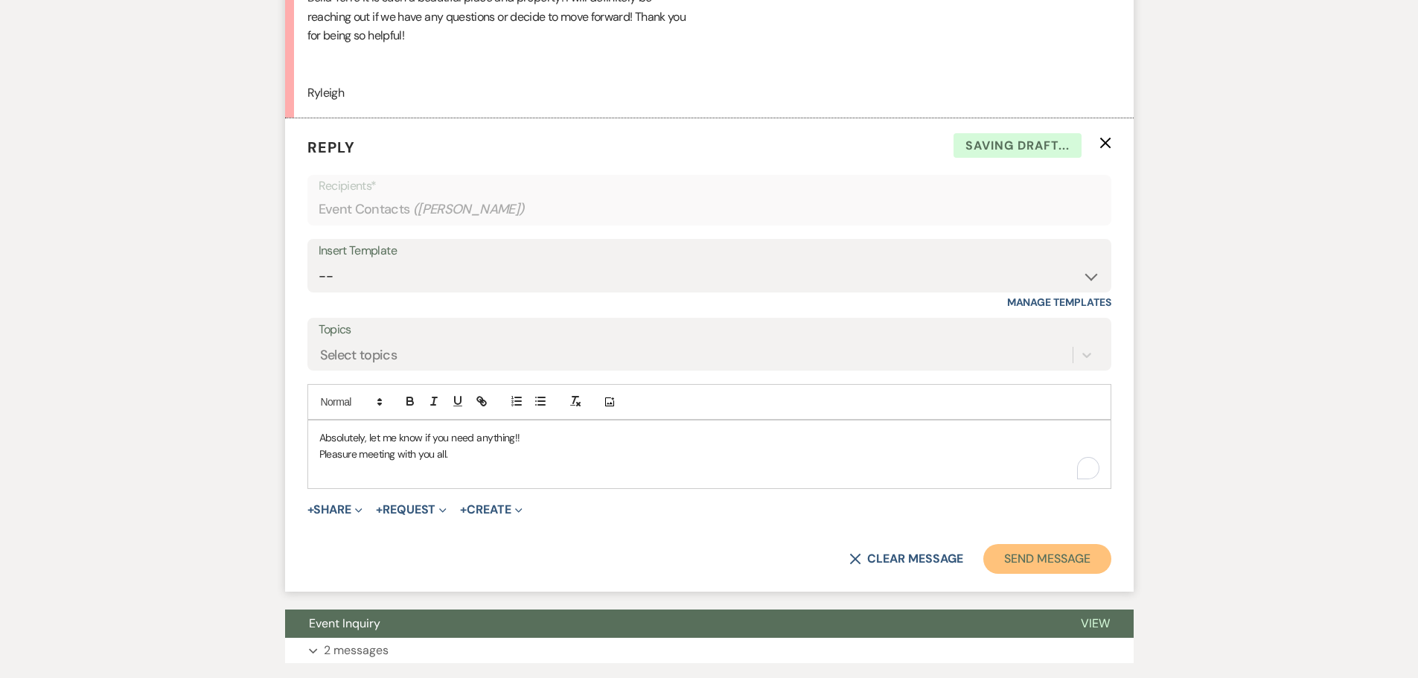
click at [1023, 555] on button "Send Message" at bounding box center [1046, 559] width 127 height 30
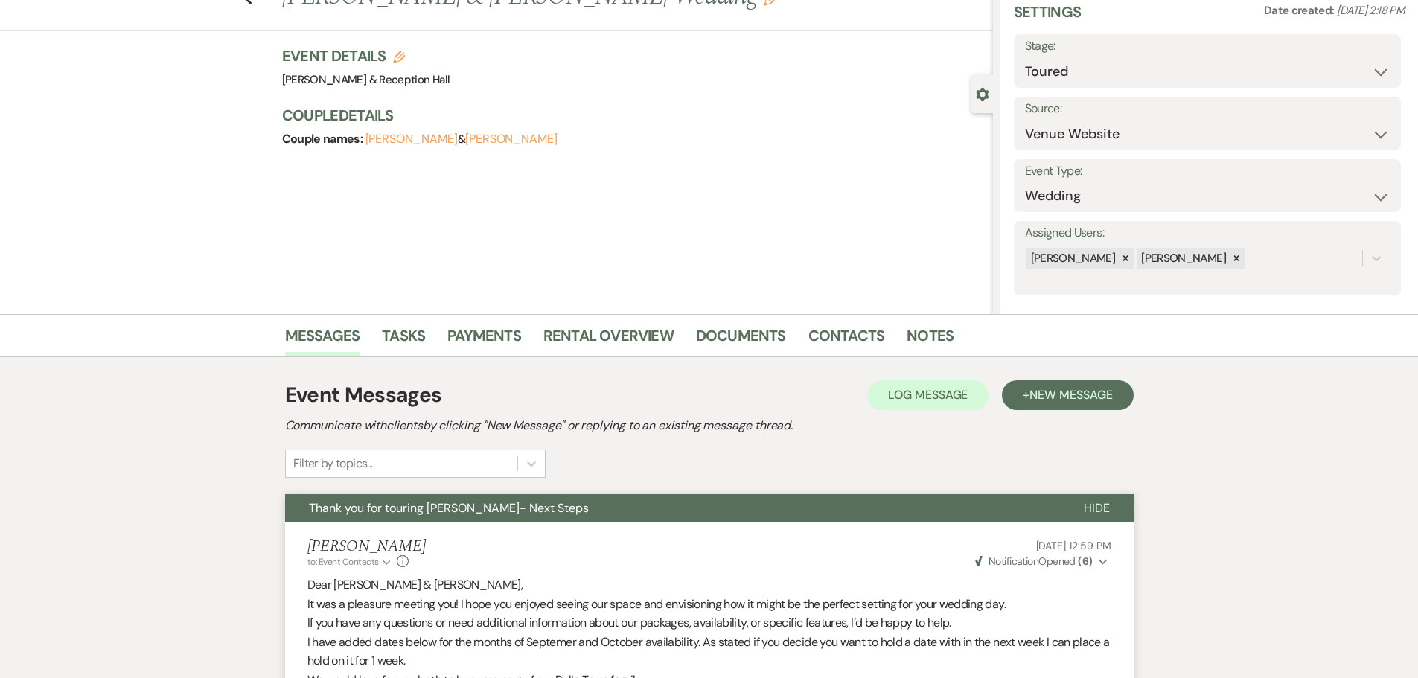
scroll to position [0, 0]
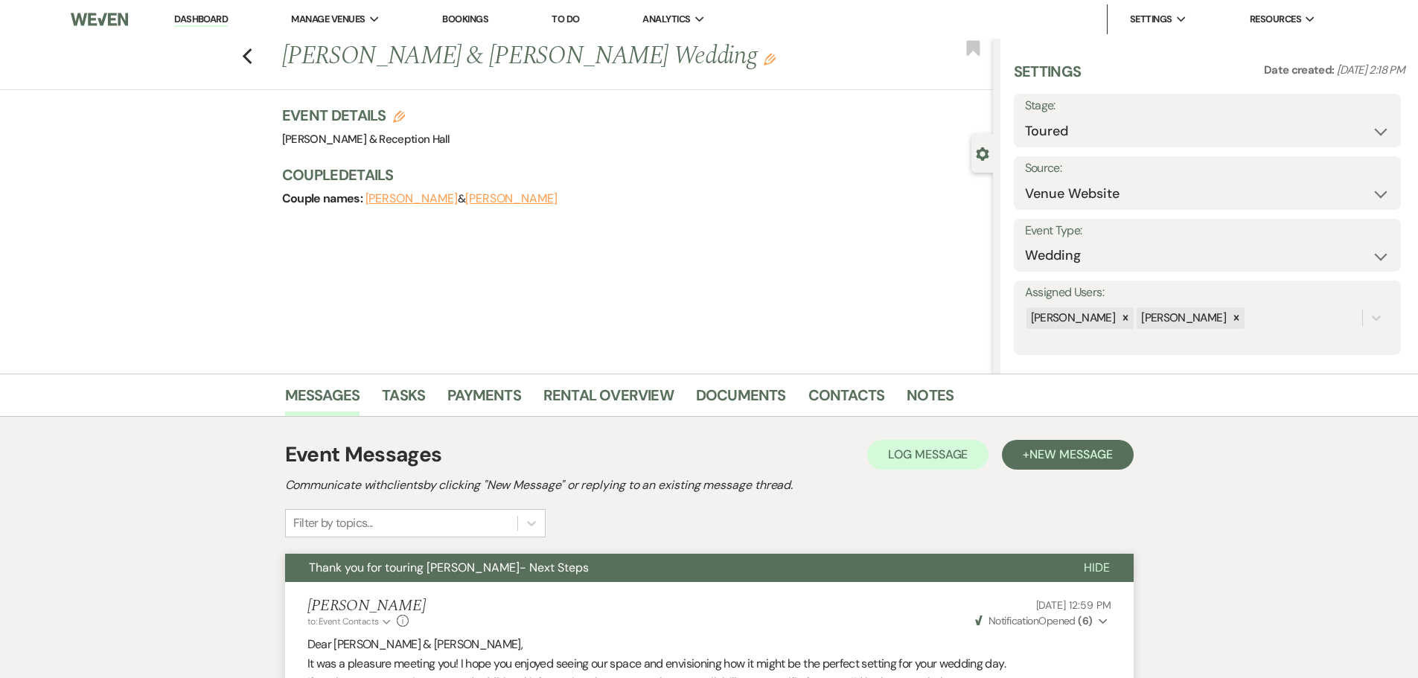
click at [202, 15] on link "Dashboard" at bounding box center [201, 20] width 54 height 14
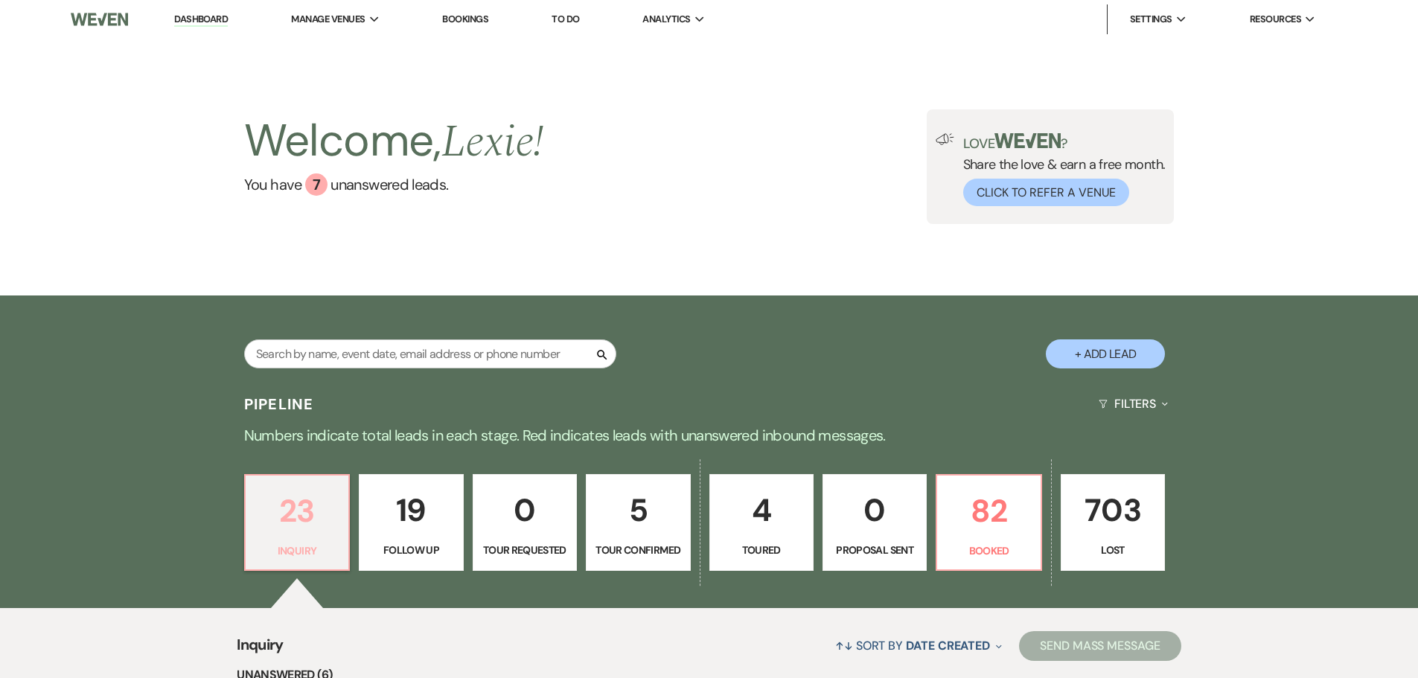
click at [295, 537] on link "23 Inquiry" at bounding box center [297, 522] width 106 height 97
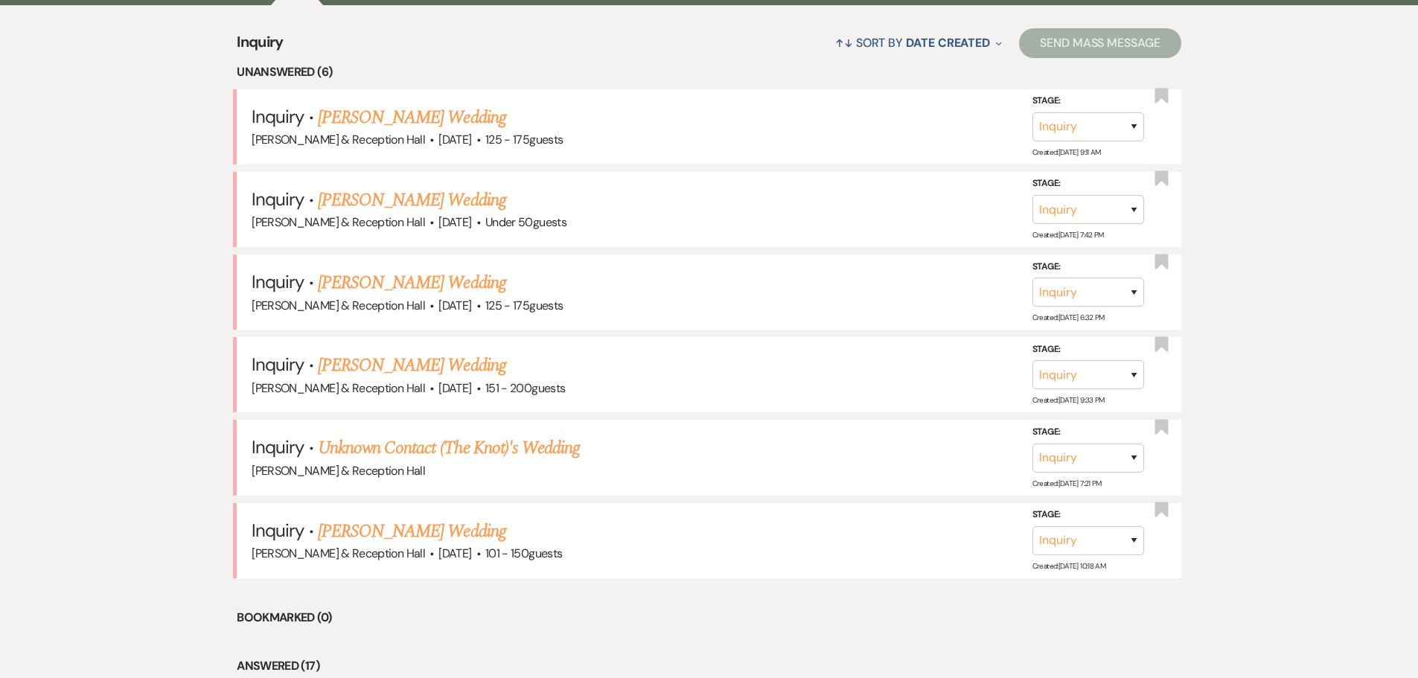
scroll to position [521, 0]
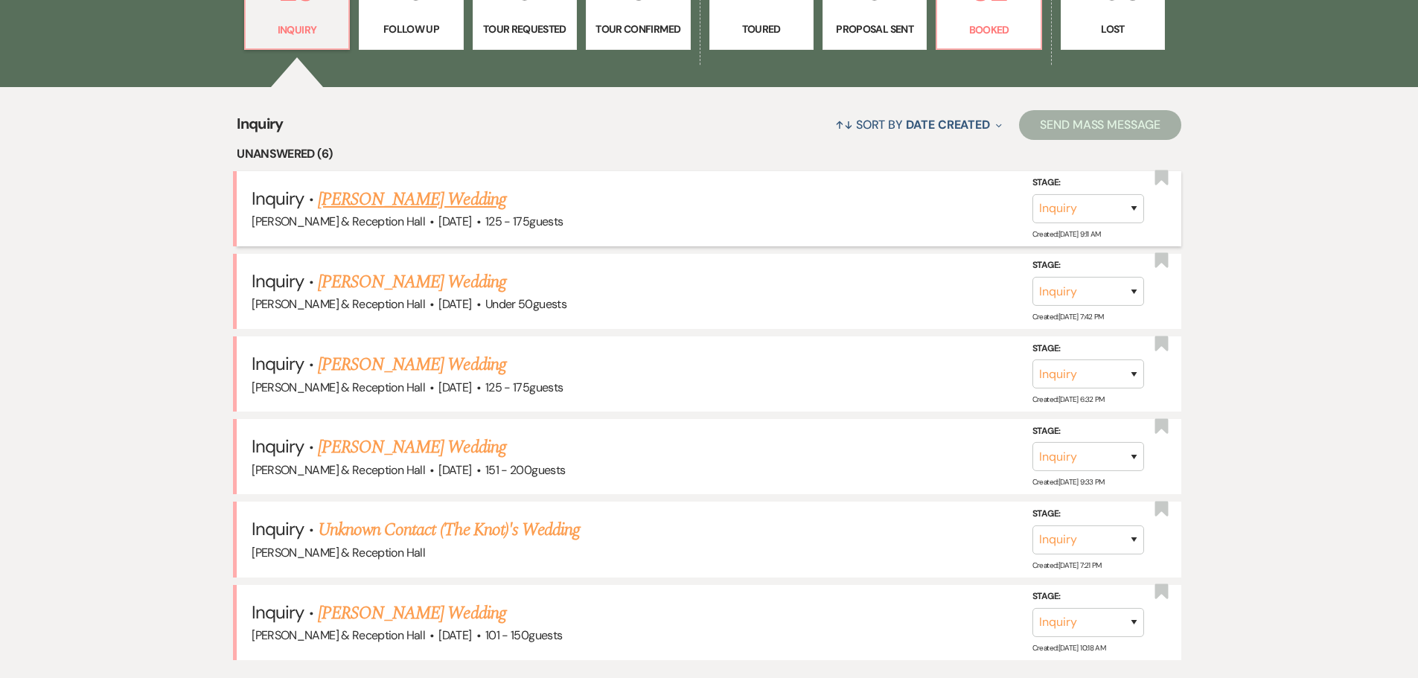
click at [426, 202] on link "[PERSON_NAME] Wedding" at bounding box center [412, 199] width 188 height 27
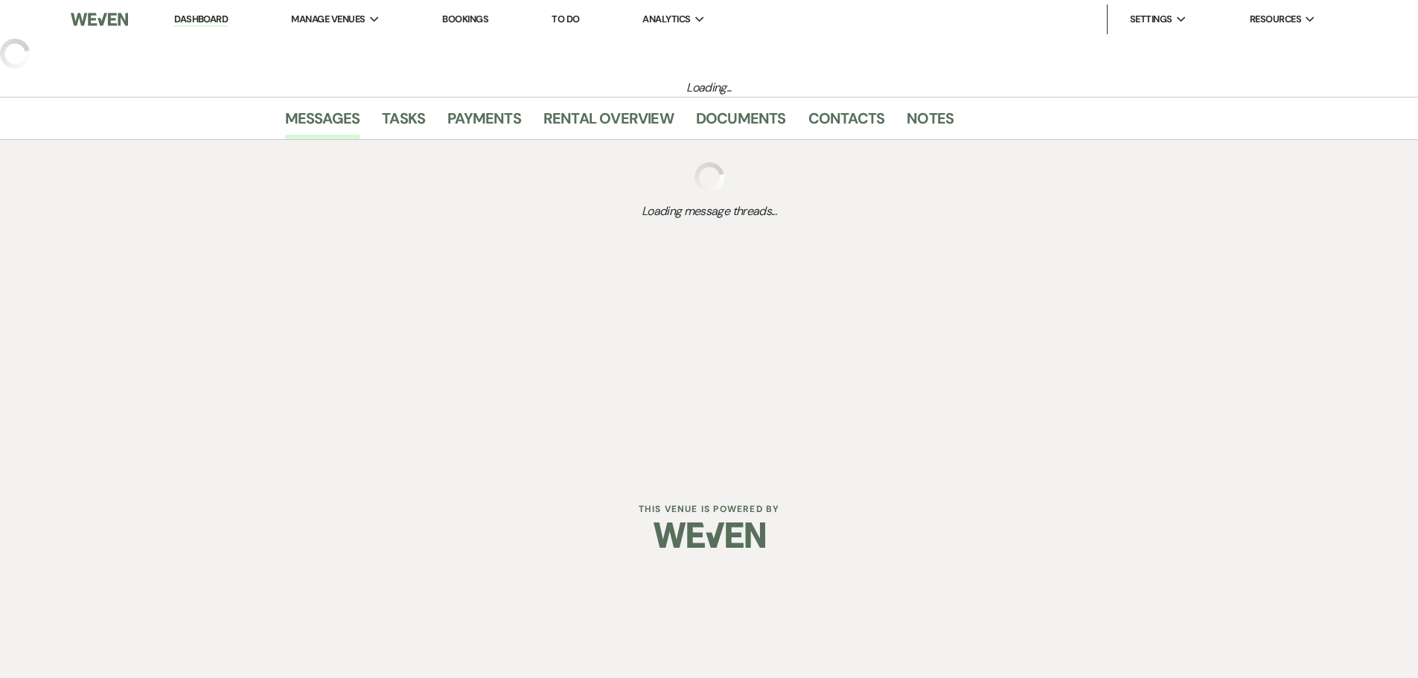
select select "3"
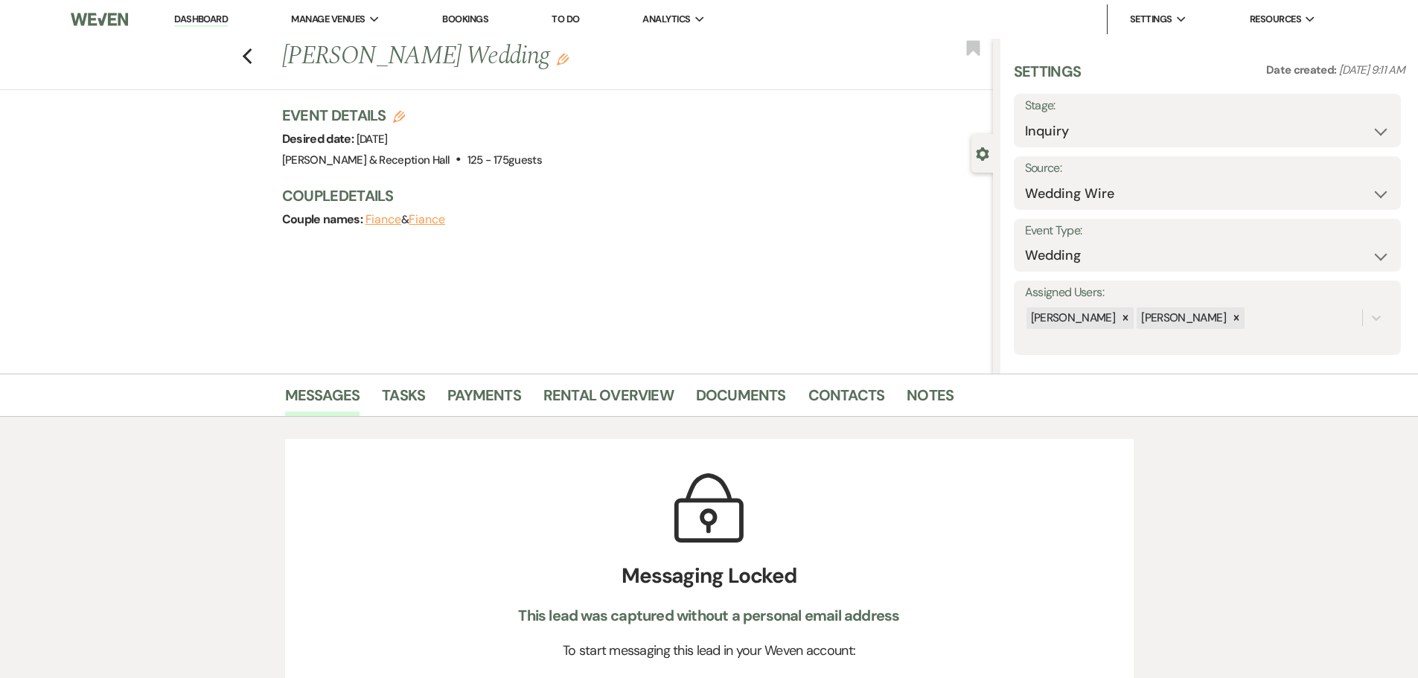
click at [242, 55] on div "Previous [PERSON_NAME] Wedding Edit Bookmark" at bounding box center [493, 64] width 1001 height 51
click at [252, 63] on use "button" at bounding box center [247, 56] width 10 height 16
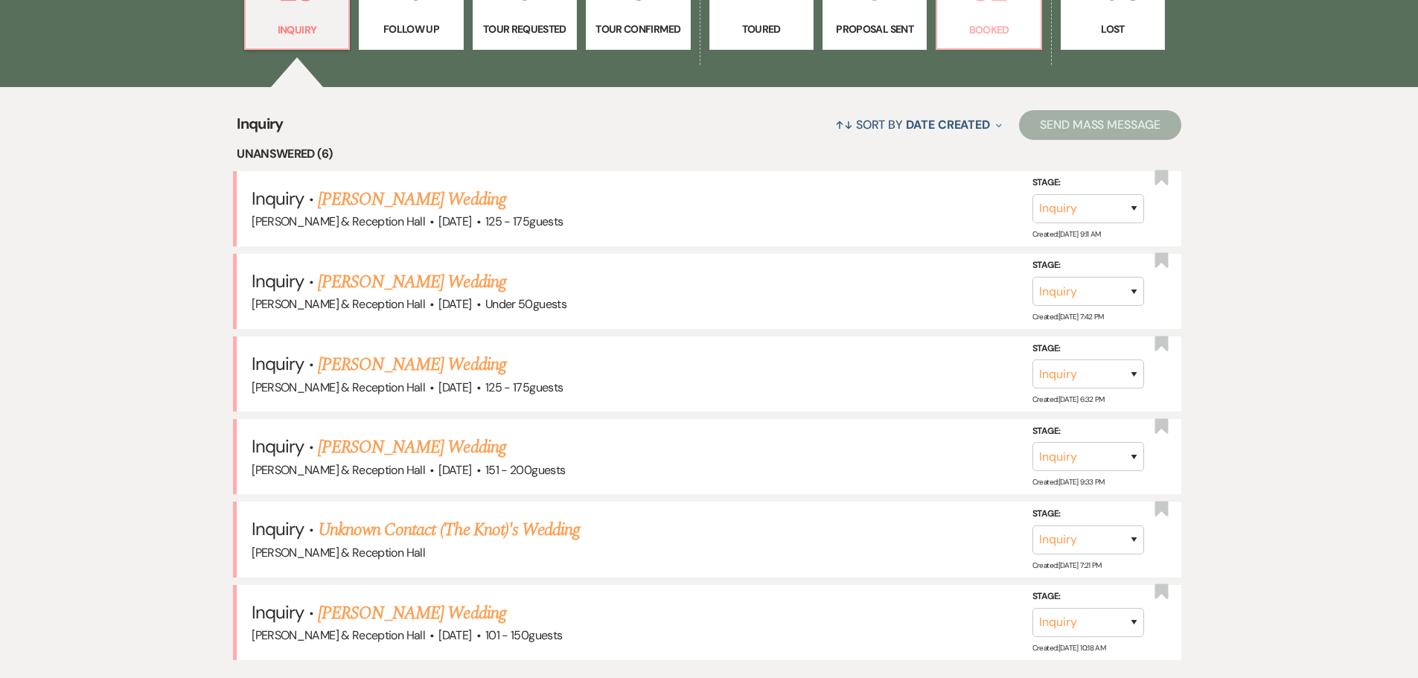
click at [1015, 32] on p "Booked" at bounding box center [988, 30] width 85 height 16
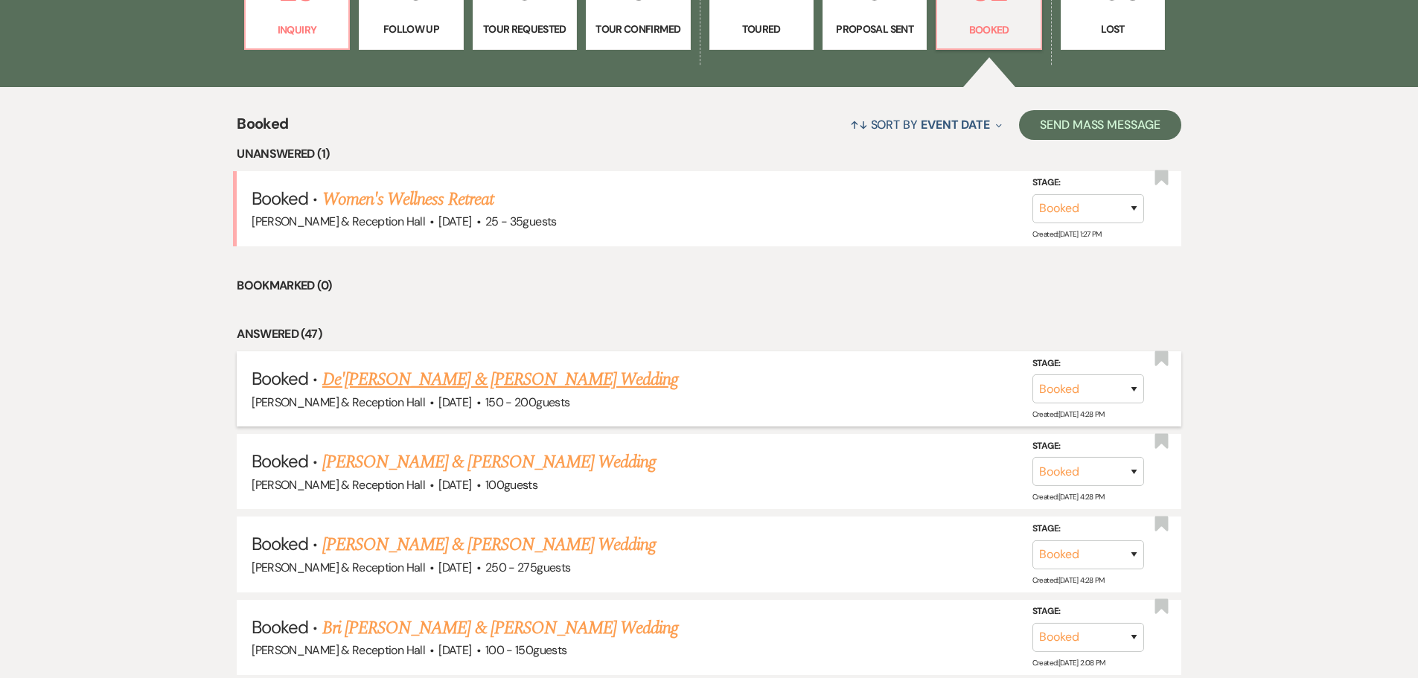
click at [441, 383] on link "De'[PERSON_NAME] & [PERSON_NAME] Wedding" at bounding box center [500, 379] width 357 height 27
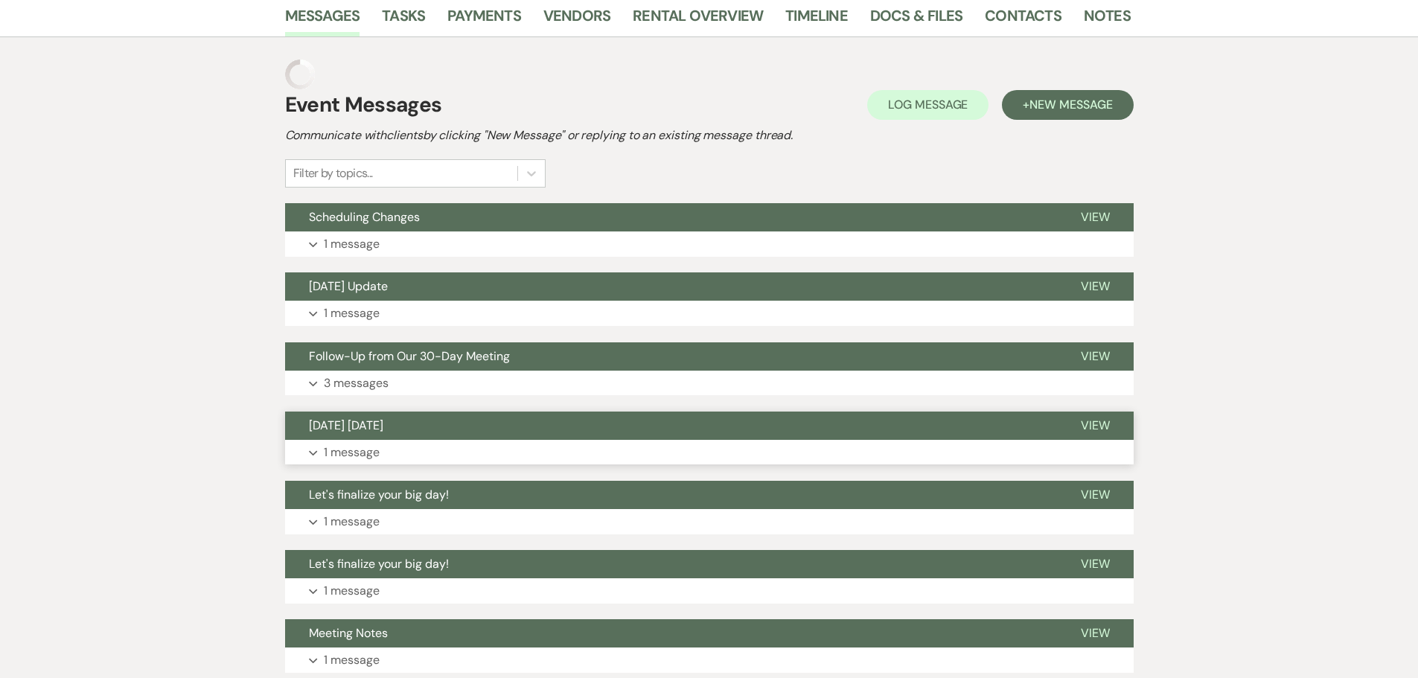
scroll to position [149, 0]
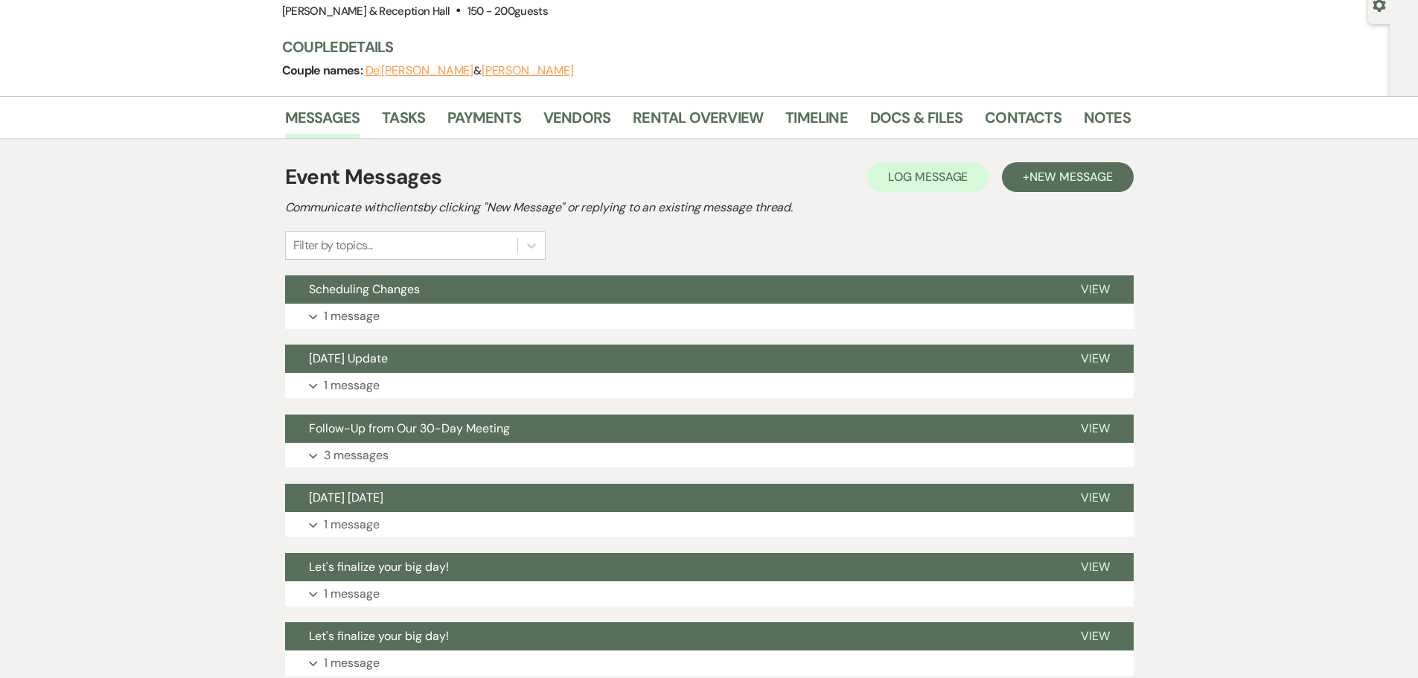
click at [903, 104] on li "Docs & Files" at bounding box center [927, 121] width 115 height 36
click at [905, 108] on link "Docs & Files" at bounding box center [916, 122] width 92 height 33
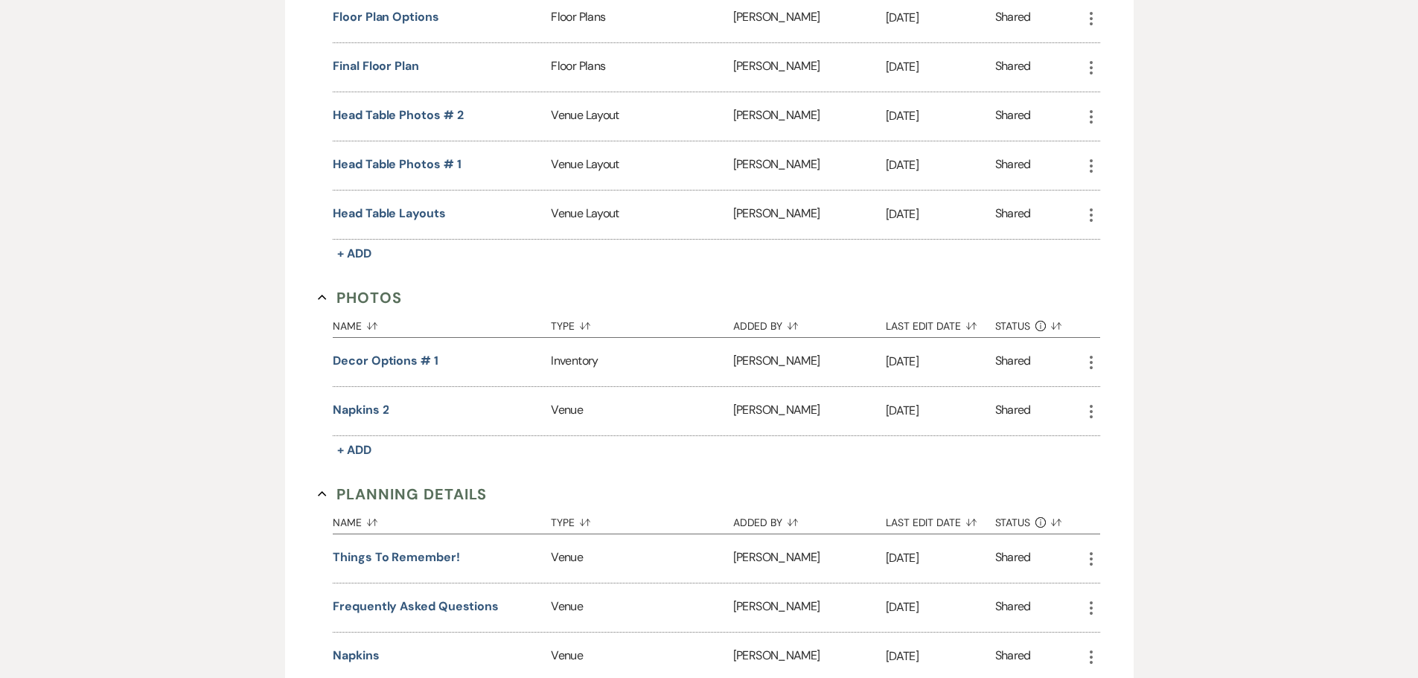
scroll to position [1340, 0]
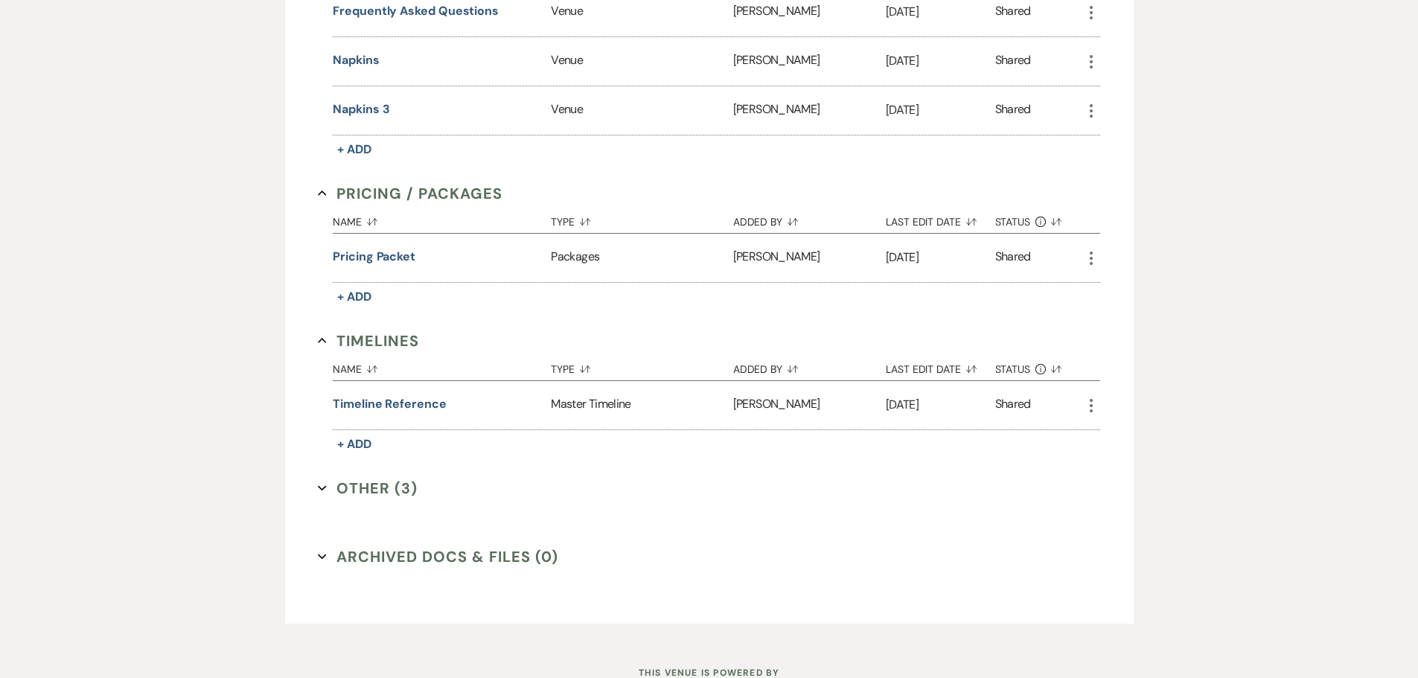
click at [396, 496] on button "Other (3) Expand" at bounding box center [368, 488] width 100 height 22
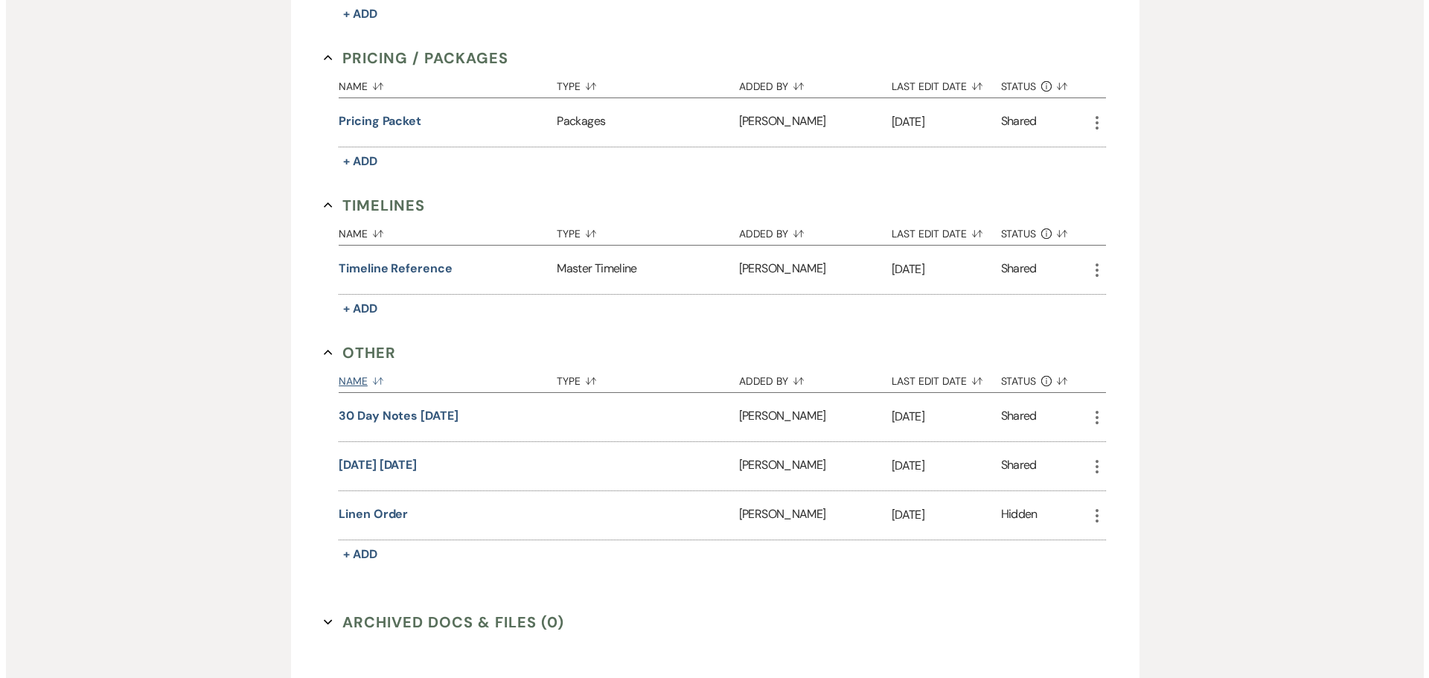
scroll to position [1597, 0]
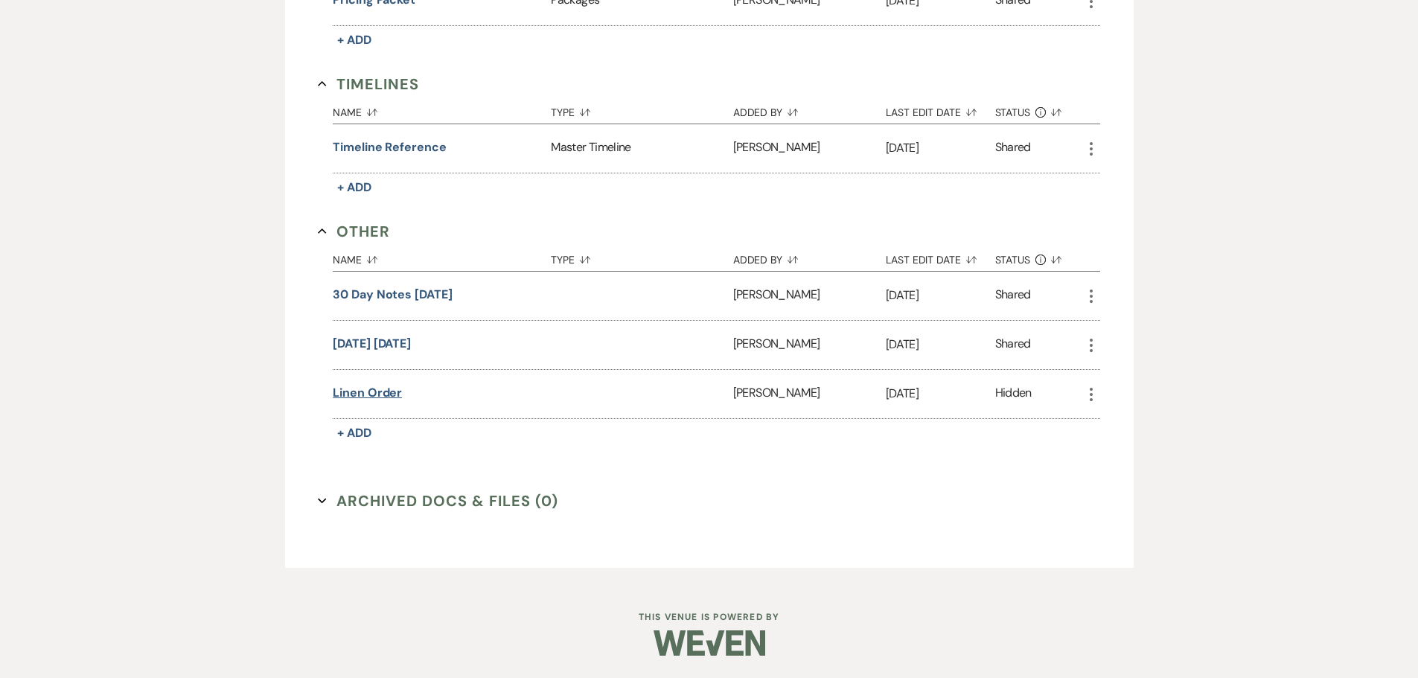
click at [380, 395] on button "Linen order" at bounding box center [367, 393] width 69 height 18
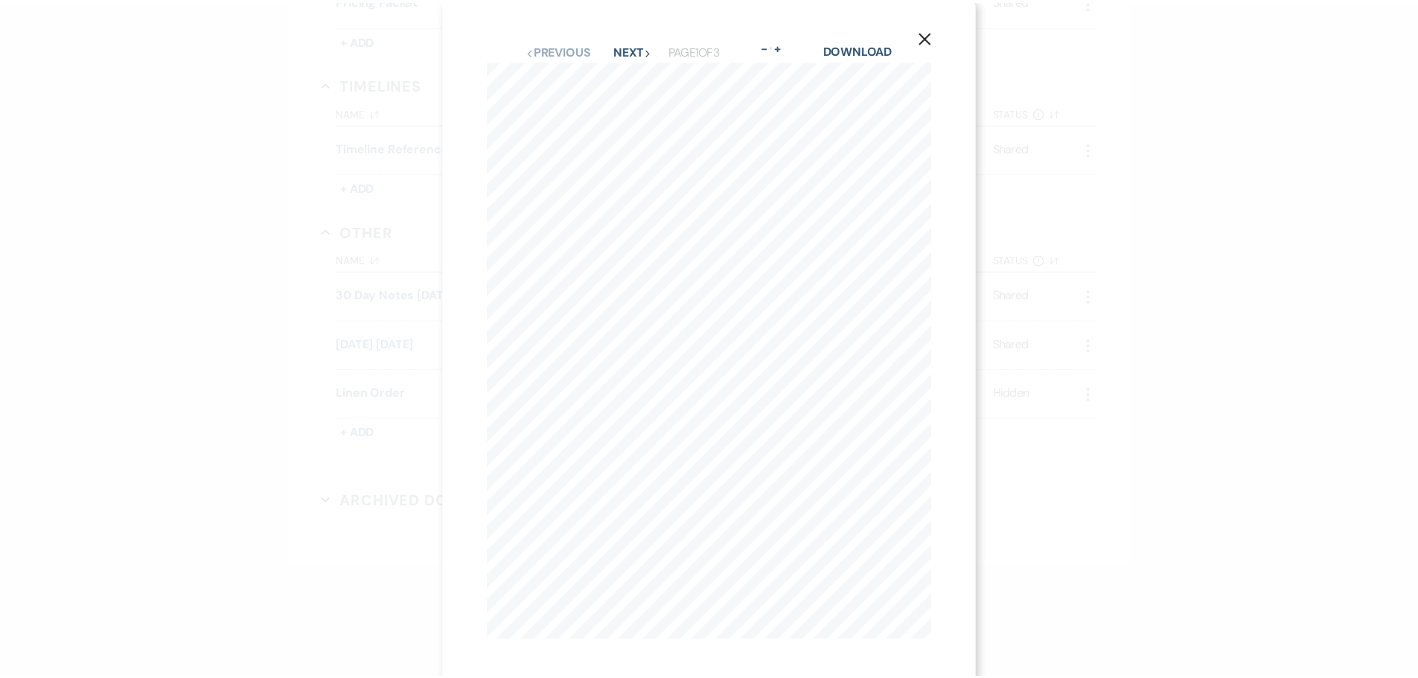
scroll to position [0, 0]
click at [935, 34] on icon "X" at bounding box center [931, 40] width 13 height 13
